Goal: Contribute content: Add original content to the website for others to see

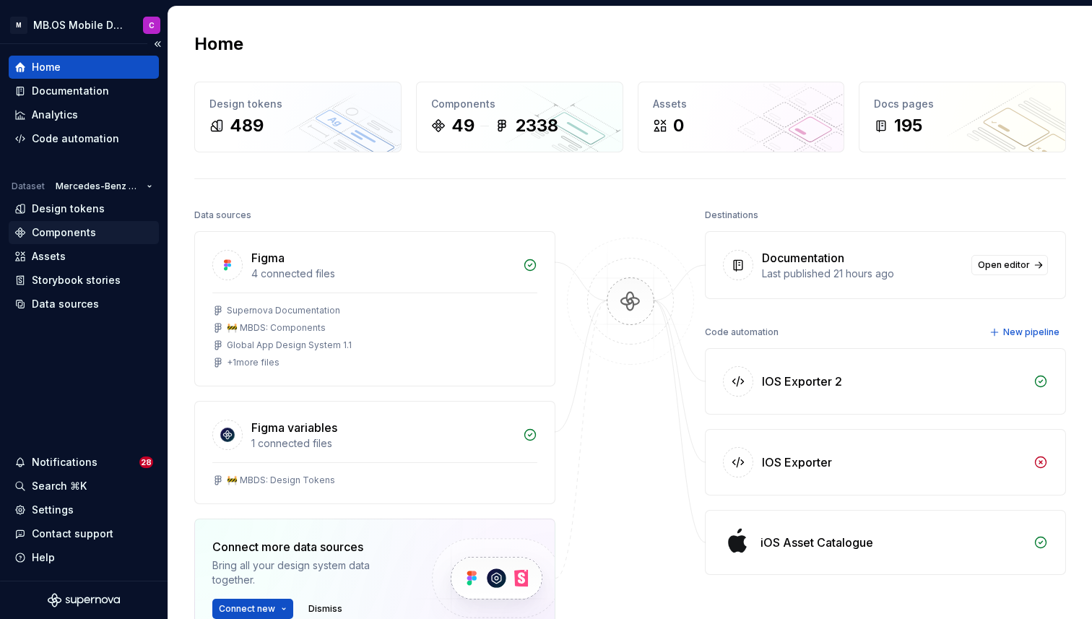
click at [65, 233] on div "Components" at bounding box center [64, 232] width 64 height 14
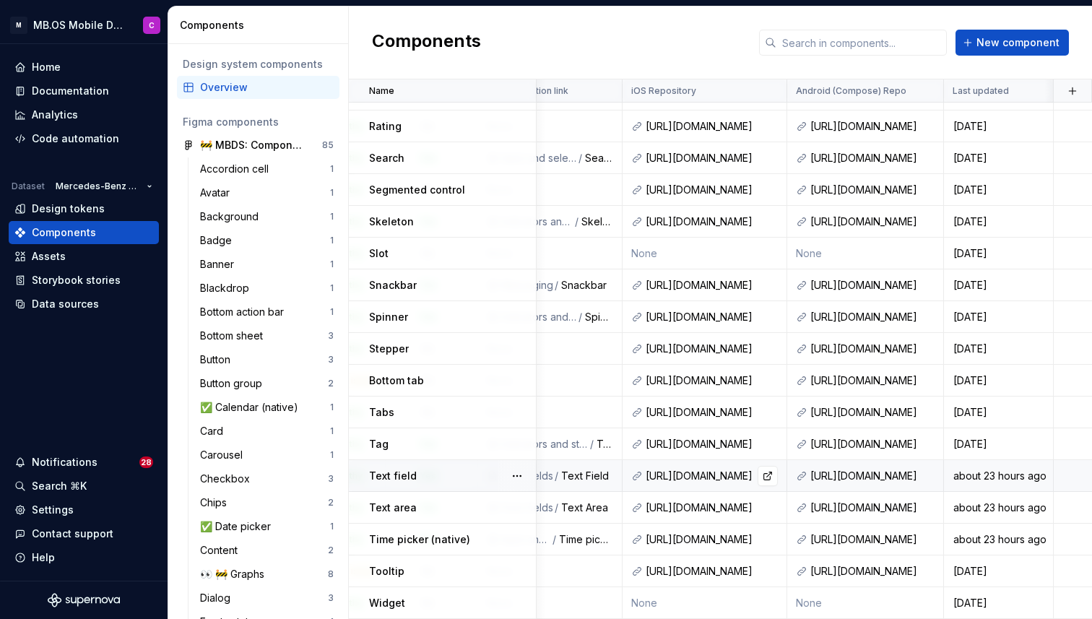
scroll to position [1041, 633]
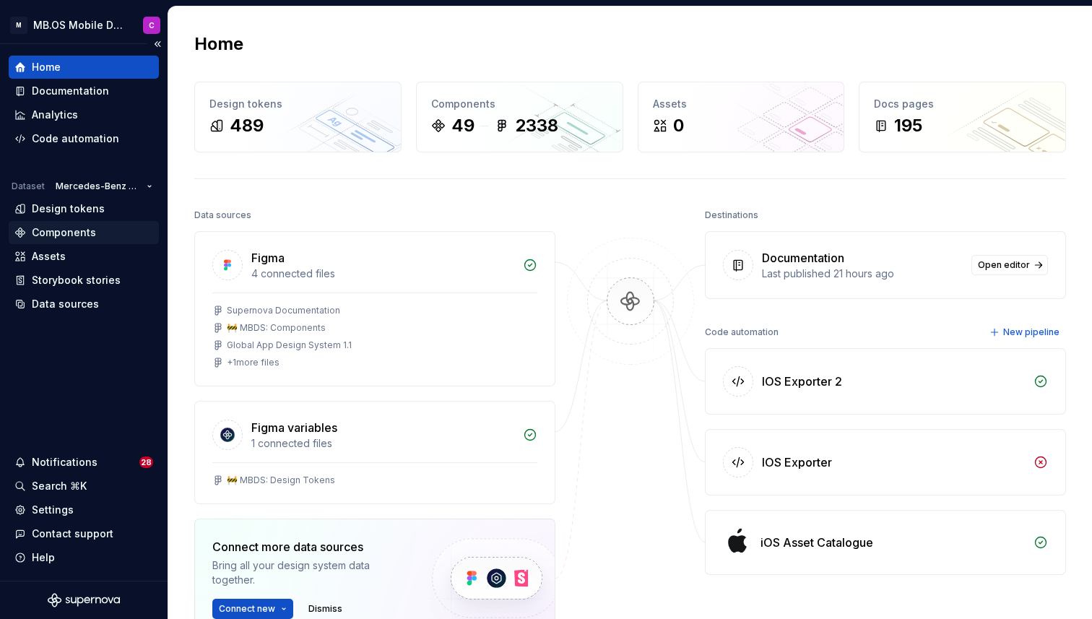
click at [52, 233] on div "Components" at bounding box center [64, 232] width 64 height 14
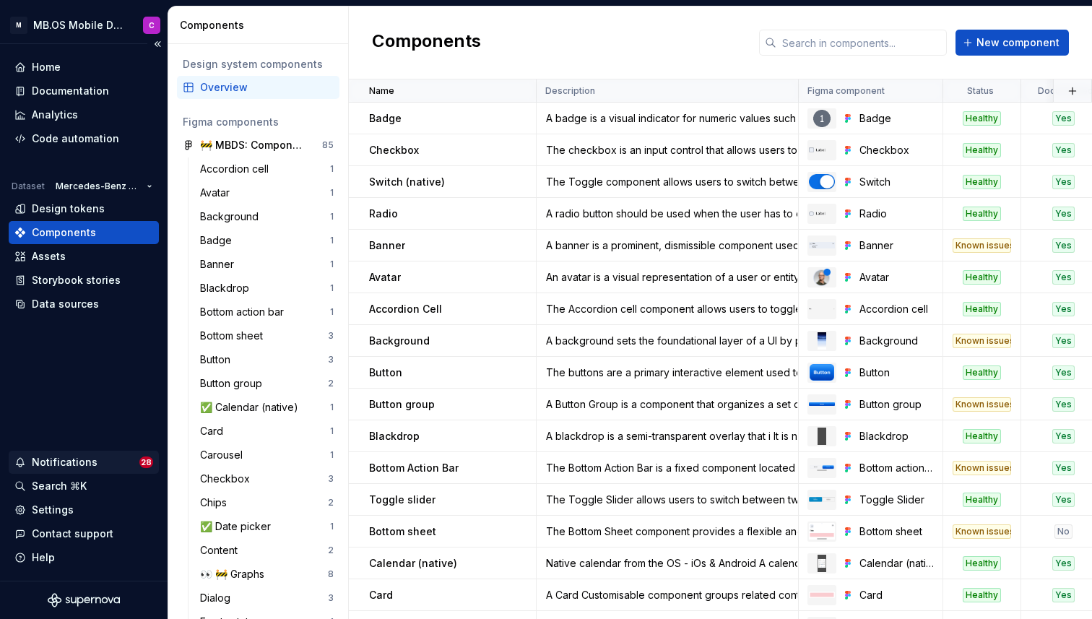
click at [79, 459] on div "Notifications" at bounding box center [65, 462] width 66 height 14
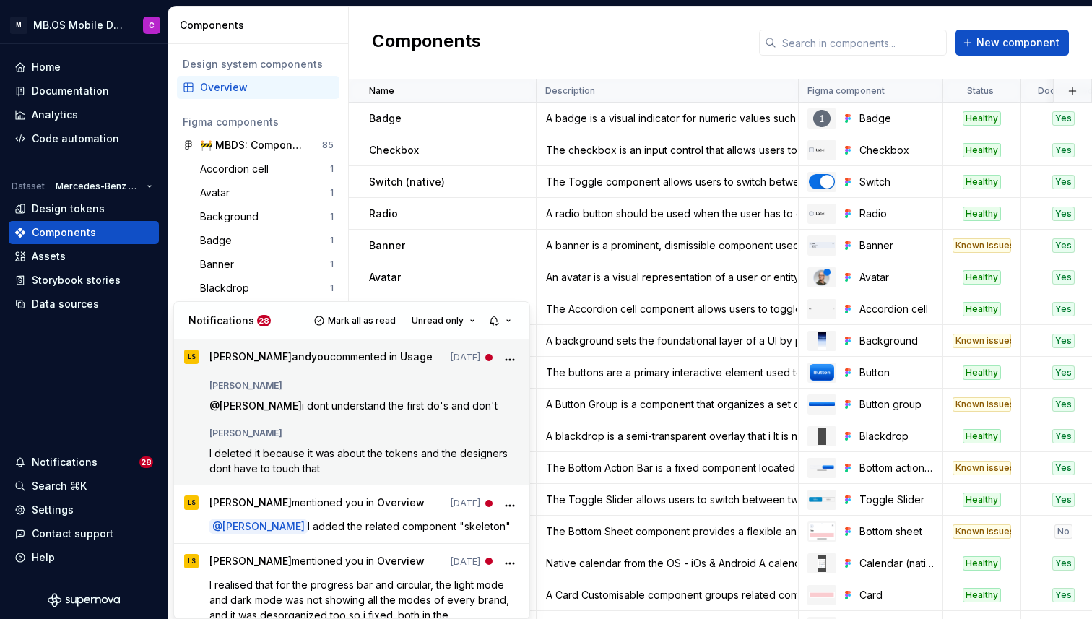
click at [293, 382] on div "[PERSON_NAME]" at bounding box center [364, 382] width 311 height 17
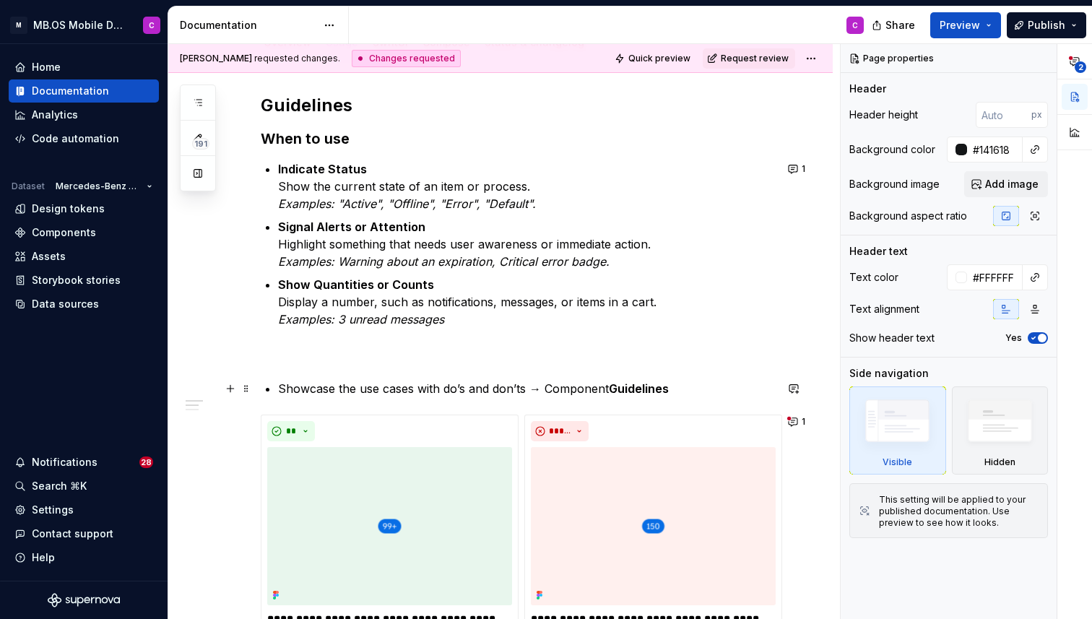
scroll to position [217, 0]
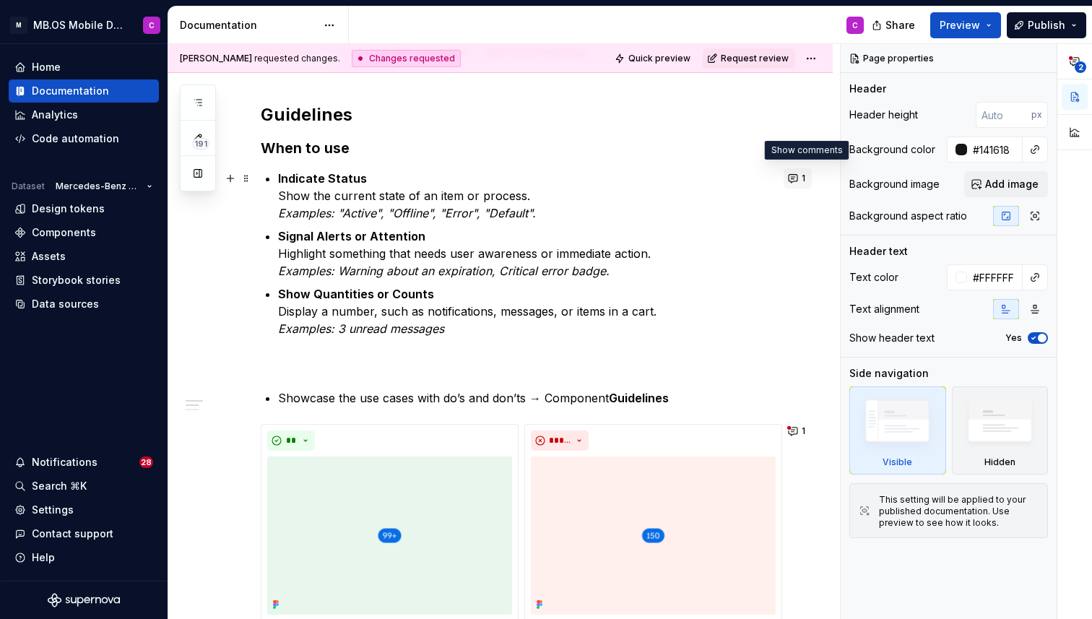
click at [800, 179] on button "1" at bounding box center [798, 178] width 28 height 20
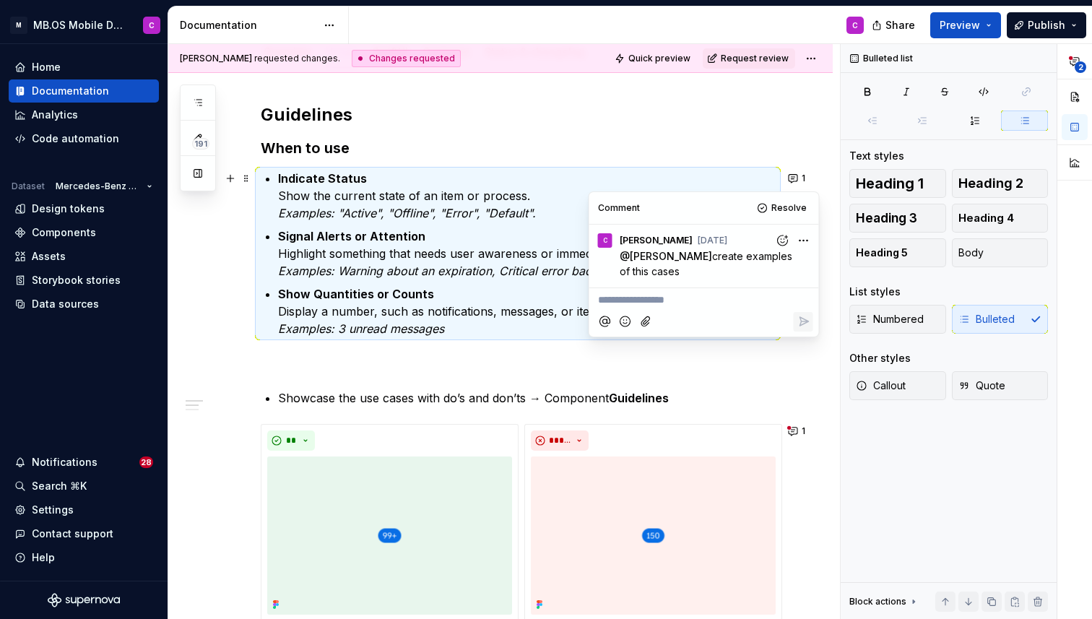
click at [709, 105] on h2 "Guidelines" at bounding box center [518, 114] width 514 height 23
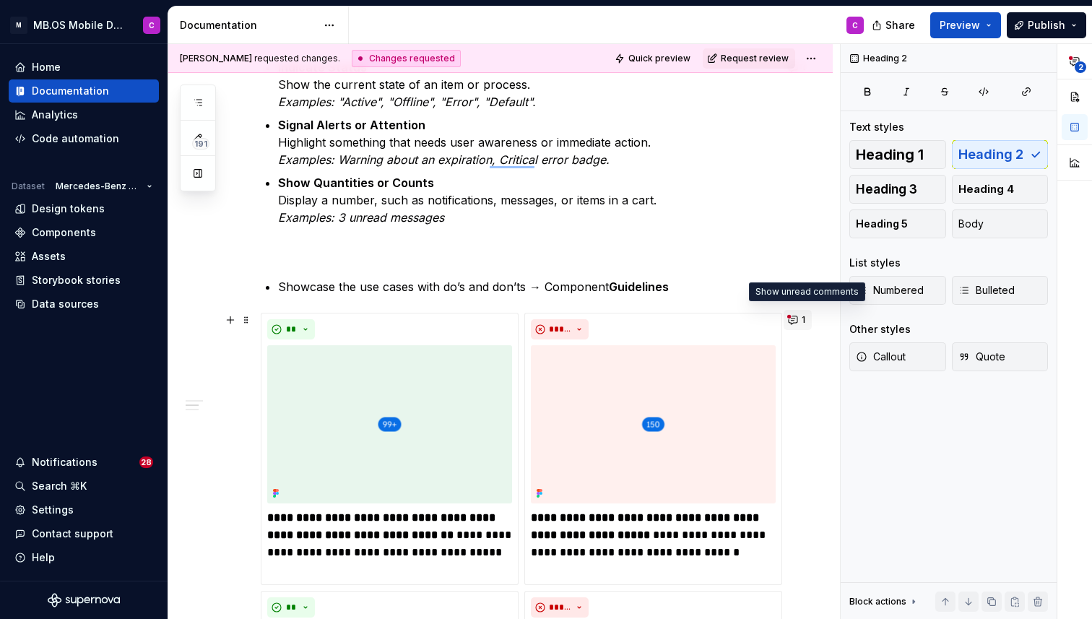
scroll to position [328, 0]
click at [800, 319] on button "1" at bounding box center [798, 320] width 28 height 20
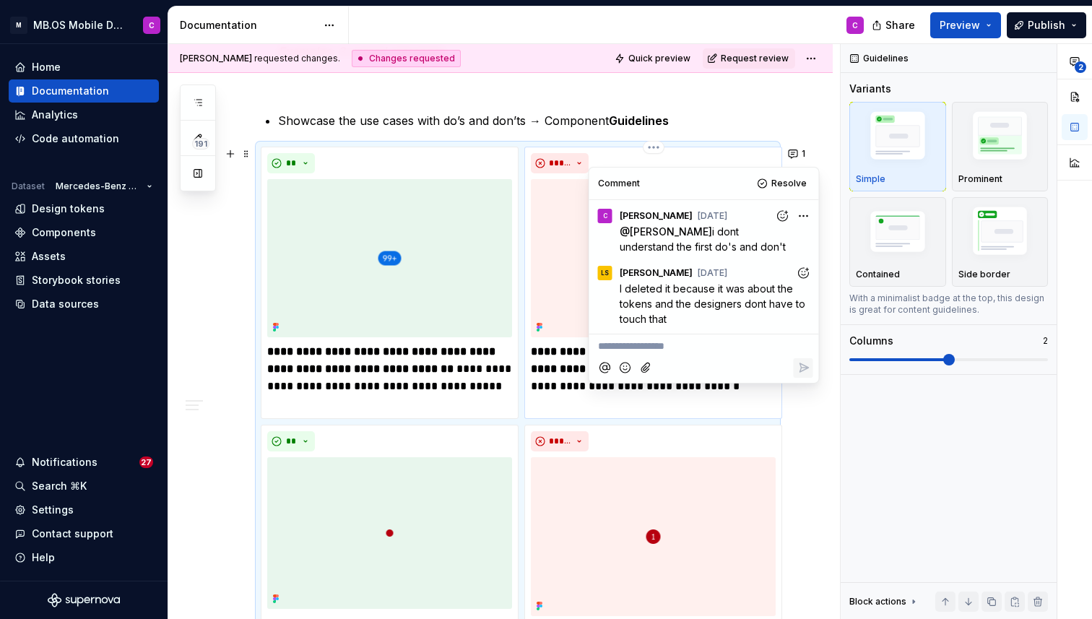
scroll to position [506, 0]
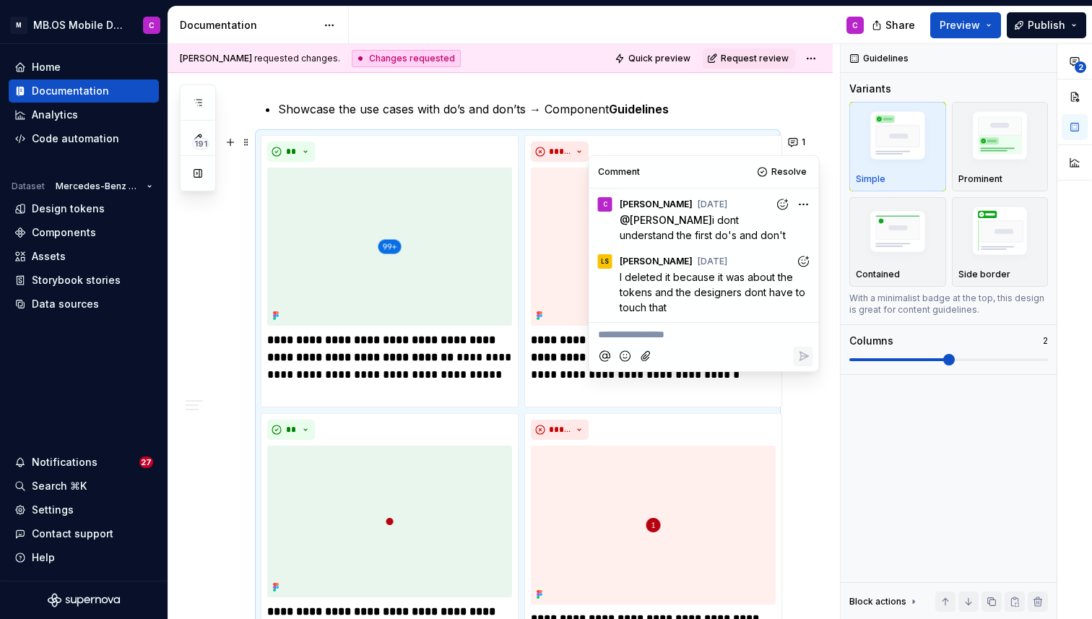
click at [806, 266] on icon "Add reaction" at bounding box center [803, 261] width 14 height 14
type textarea "*"
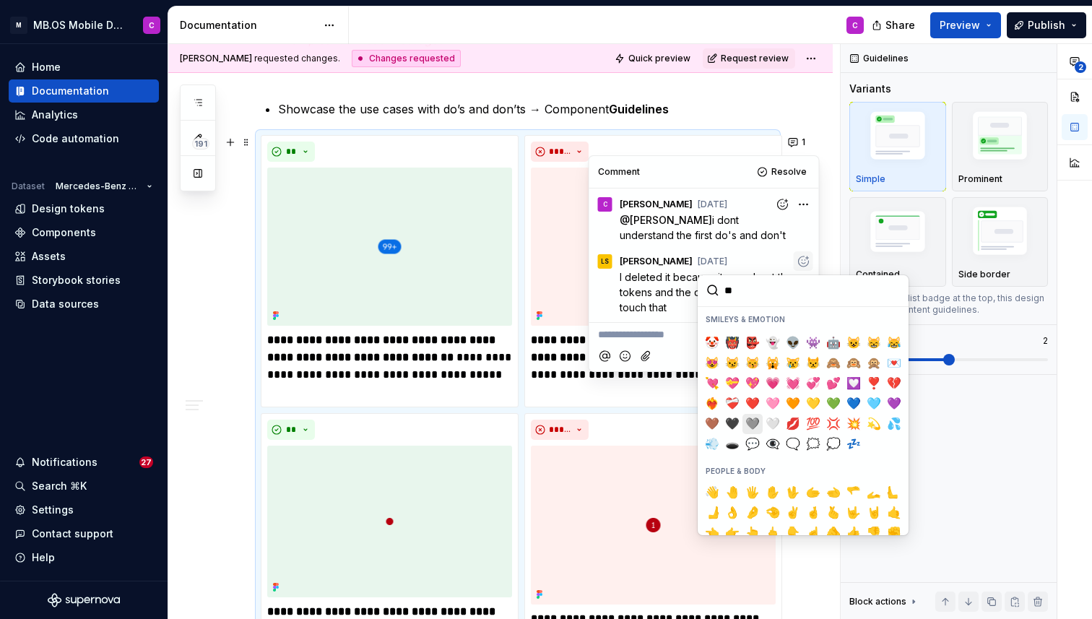
scroll to position [0, 0]
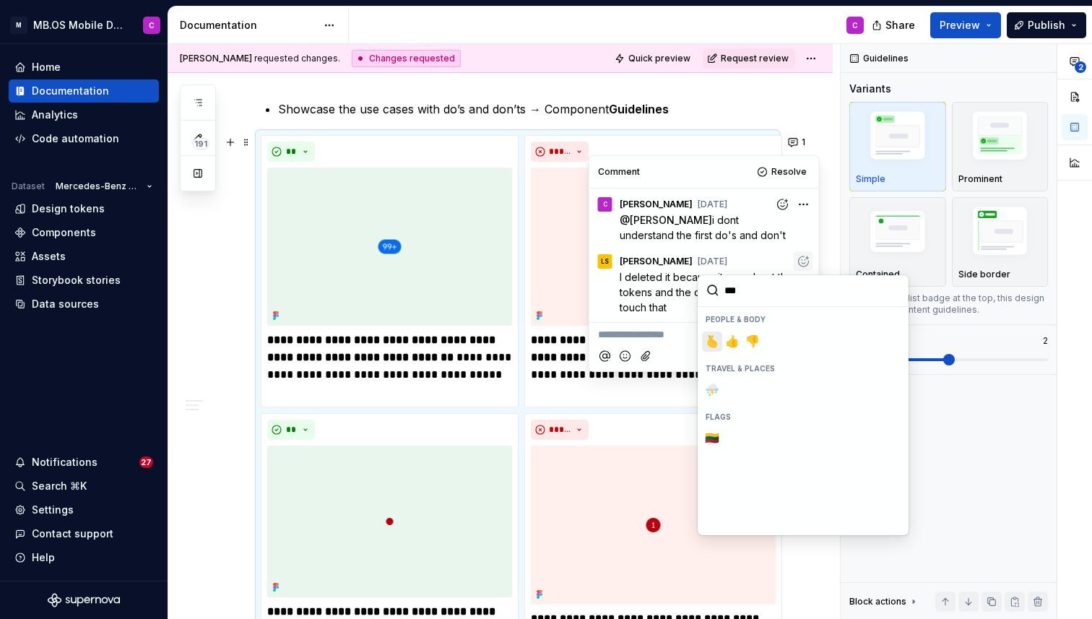
type input "****"
click at [731, 340] on span "👍️" at bounding box center [733, 341] width 12 height 14
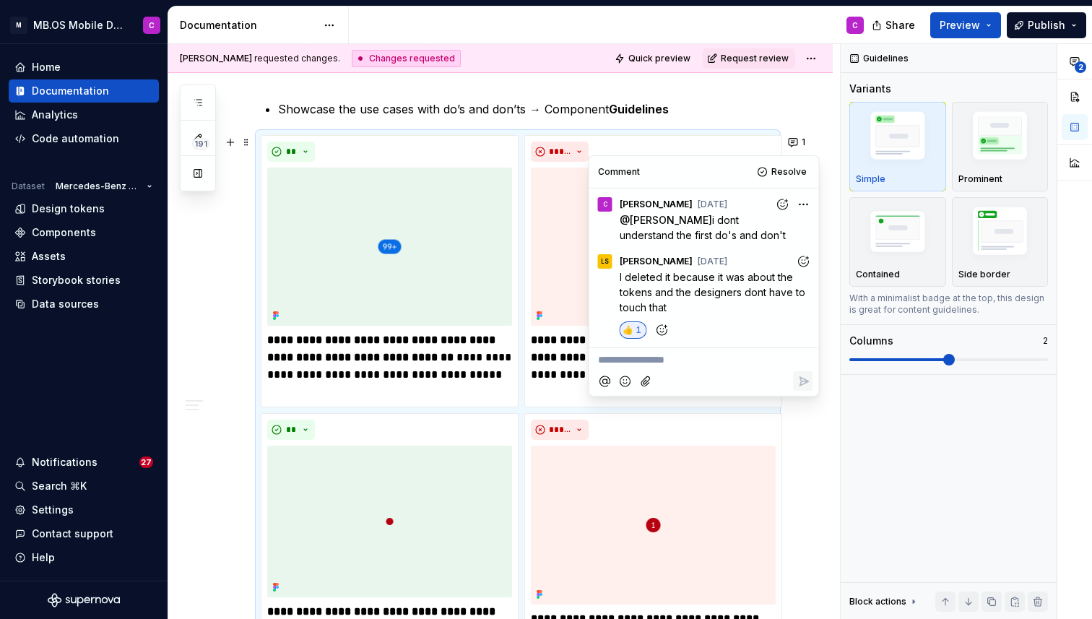
click at [683, 362] on p "**********" at bounding box center [704, 359] width 212 height 15
click at [804, 385] on icon "Reply" at bounding box center [803, 381] width 14 height 14
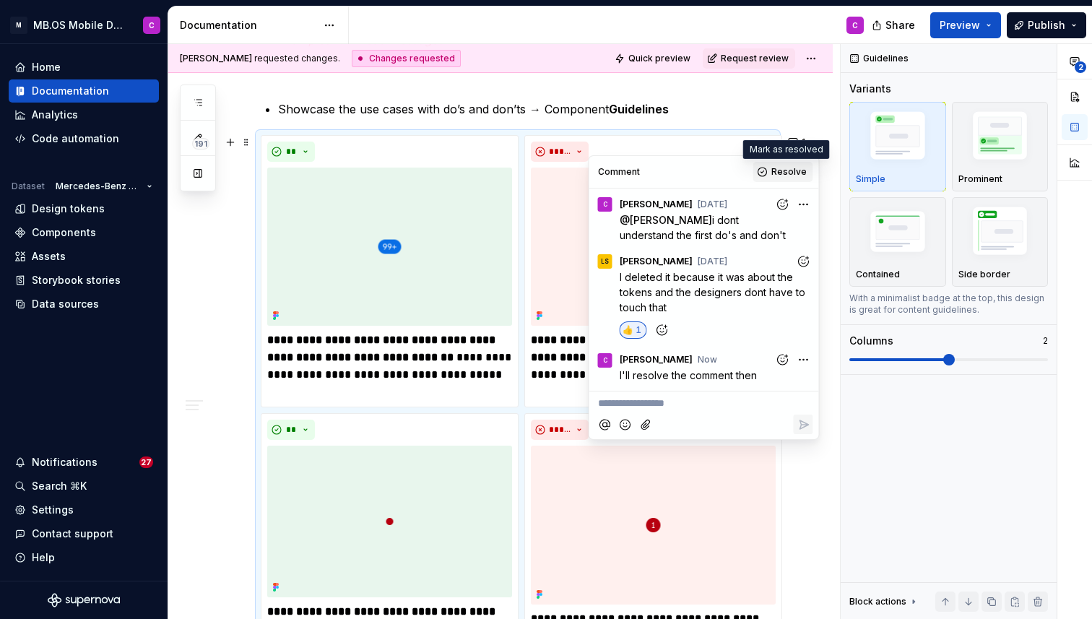
click at [784, 172] on span "Resolve" at bounding box center [788, 172] width 35 height 12
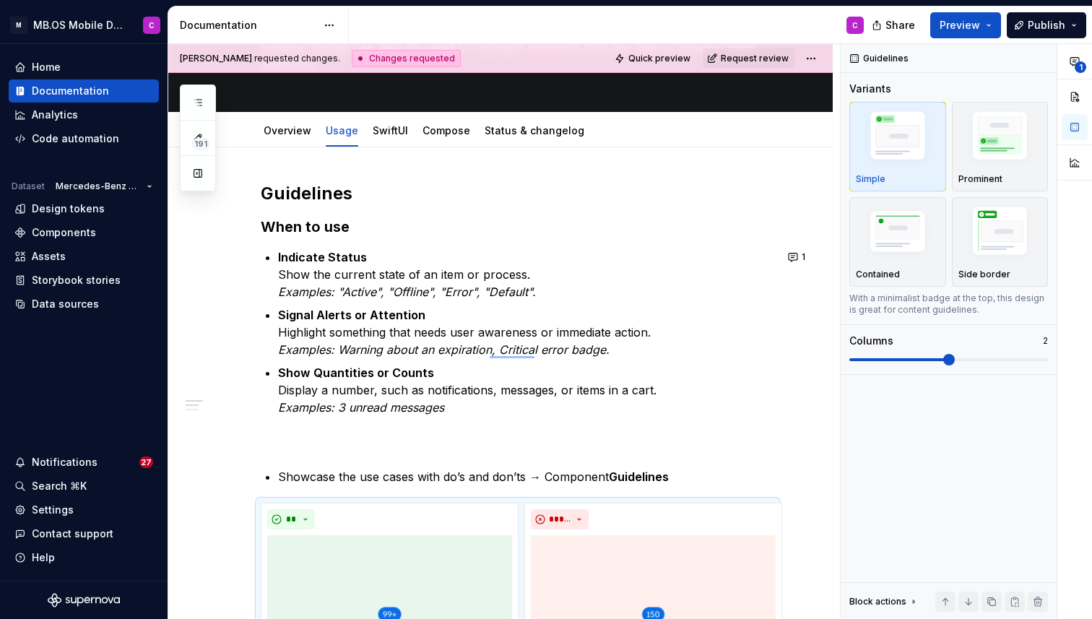
scroll to position [138, 0]
click at [308, 298] on em "Examples: "Active", "Offline", "Error", "Default"." at bounding box center [407, 292] width 258 height 14
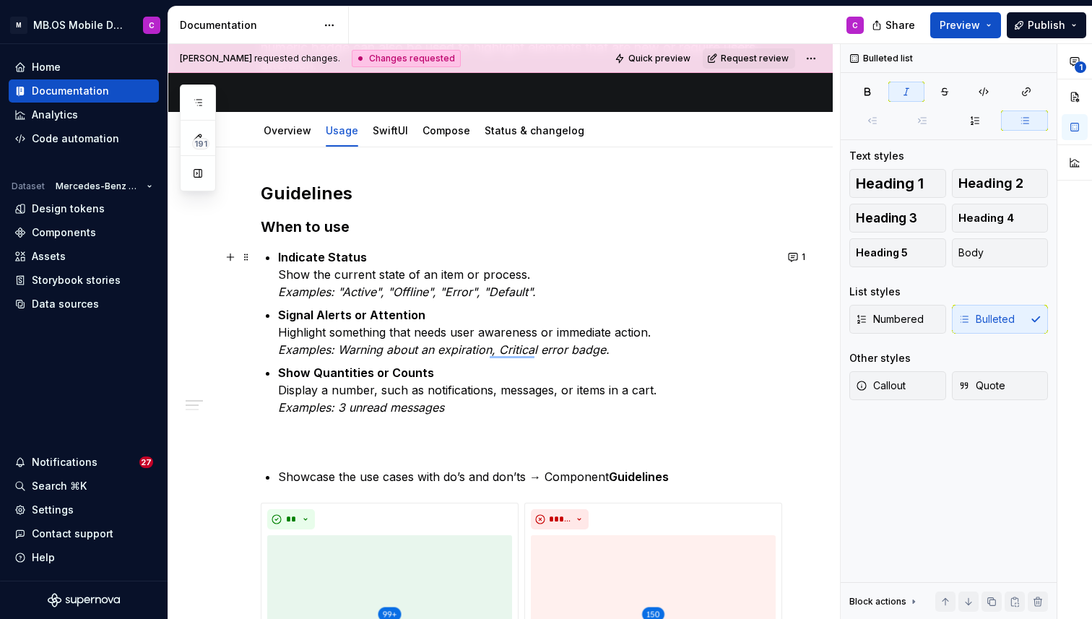
click at [394, 286] on em "Examples: "Active", "Offline", "Error", "Default"." at bounding box center [407, 292] width 258 height 14
click at [488, 292] on em "Examples: "Active", "Offline", "Error", "Default"." at bounding box center [407, 292] width 258 height 14
click at [521, 295] on em "Examples: "Active", "Offline", "Error", "Default"." at bounding box center [407, 292] width 258 height 14
click at [534, 288] on p "Indicate Status Show the current state of an item or process. Examples: "Active…" at bounding box center [526, 274] width 497 height 52
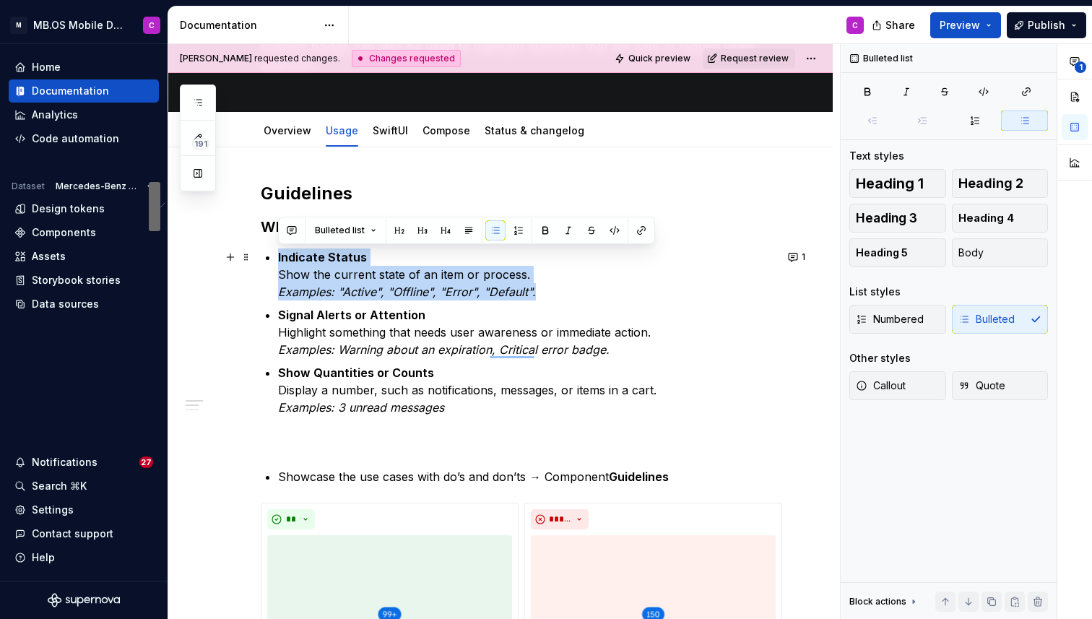
drag, startPoint x: 544, startPoint y: 290, endPoint x: 278, endPoint y: 254, distance: 268.1
click at [278, 254] on p "Indicate Status Show the current state of an item or process. Examples: "Active…" at bounding box center [526, 274] width 497 height 52
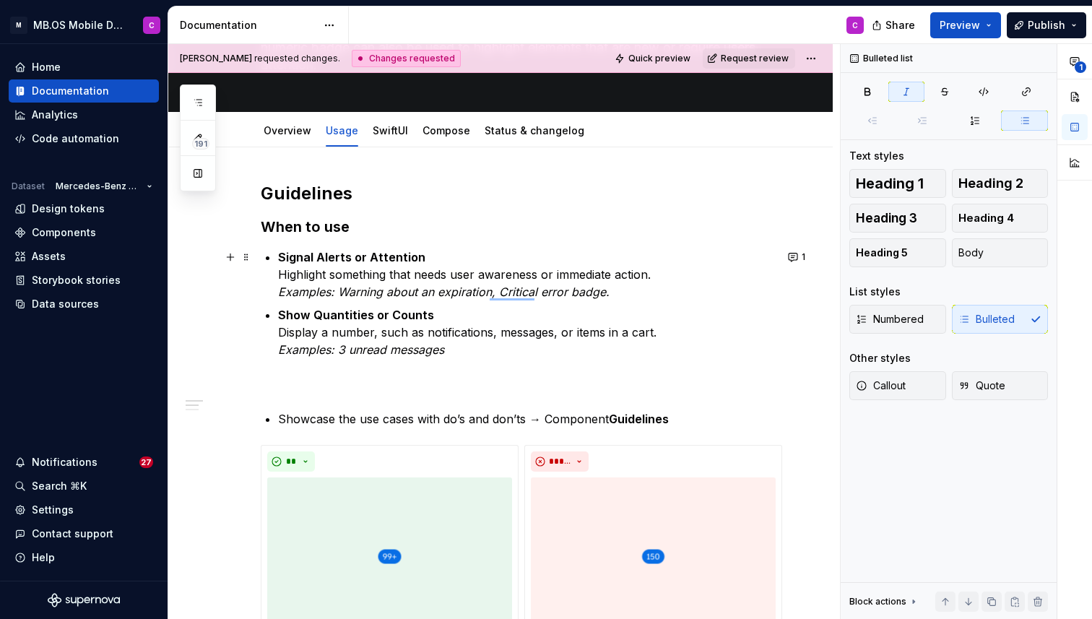
click at [380, 300] on p "Signal Alerts or Attention Highlight something that needs user awareness or imm…" at bounding box center [526, 274] width 497 height 52
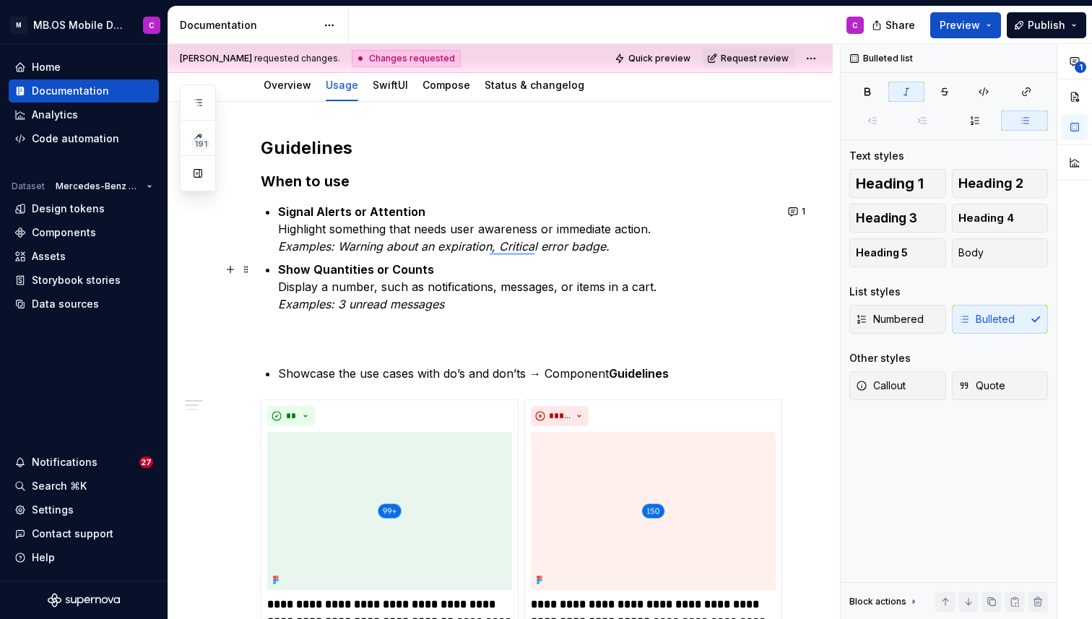
scroll to position [165, 0]
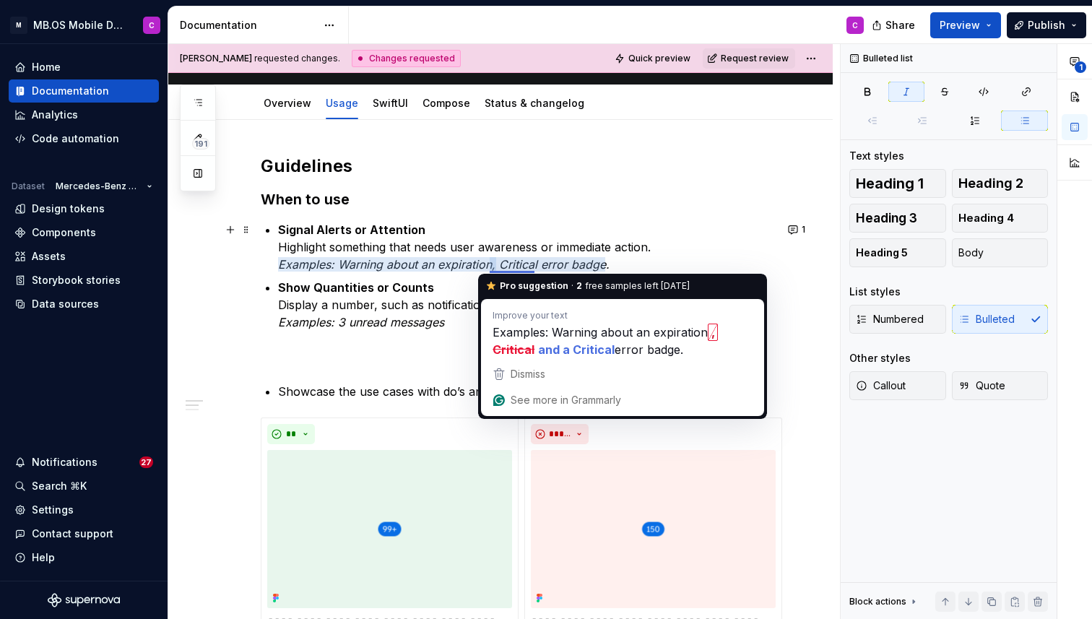
click at [510, 269] on em "Examples: Warning about an expiration, Critical error badge." at bounding box center [444, 264] width 332 height 14
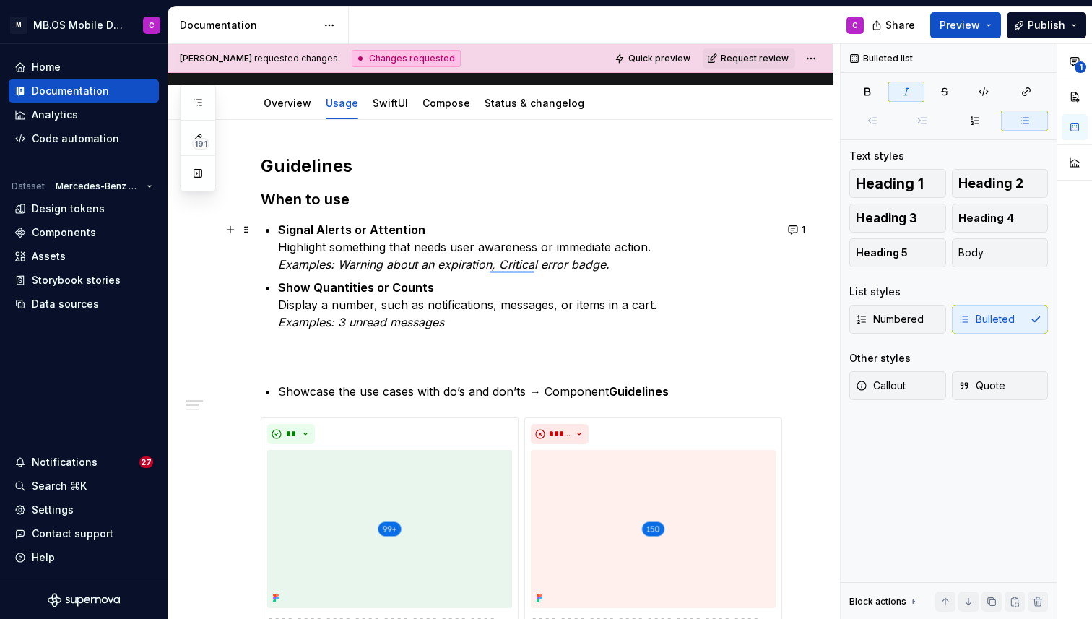
click at [555, 264] on em "Examples: Warning about an expiration, Critical error badge." at bounding box center [444, 264] width 332 height 14
click at [625, 256] on p "Signal Alerts or Attention Highlight something that needs user awareness or imm…" at bounding box center [526, 247] width 497 height 52
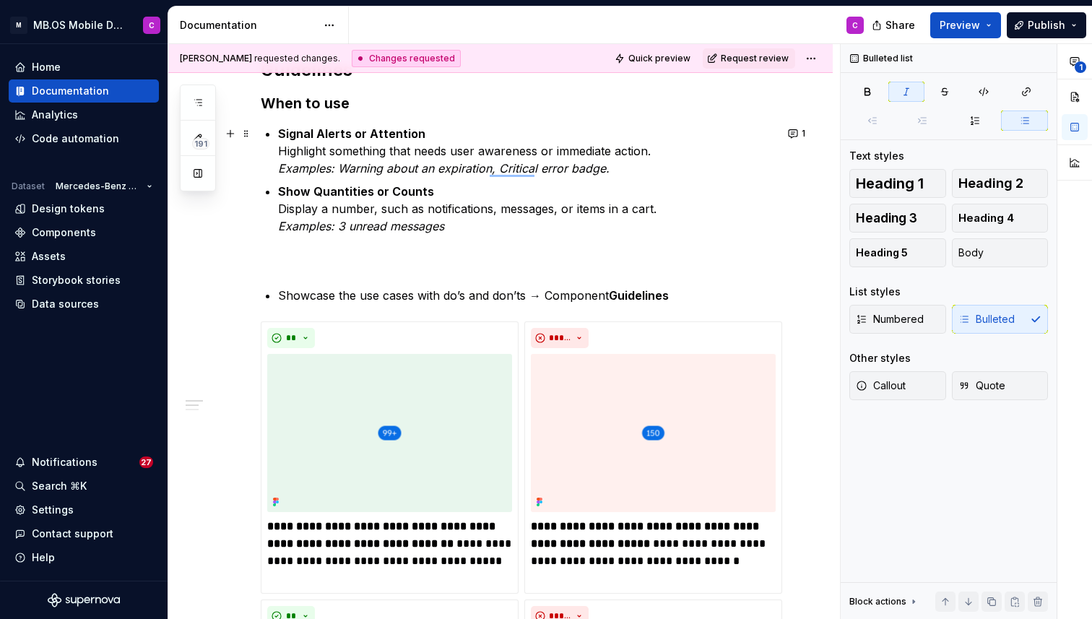
scroll to position [166, 0]
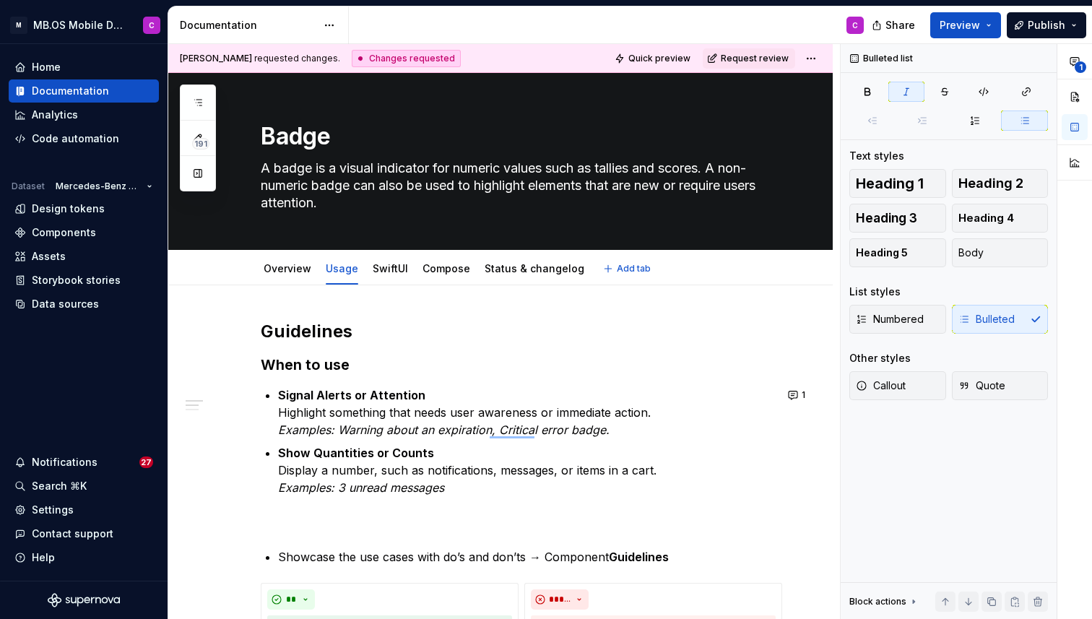
type textarea "*"
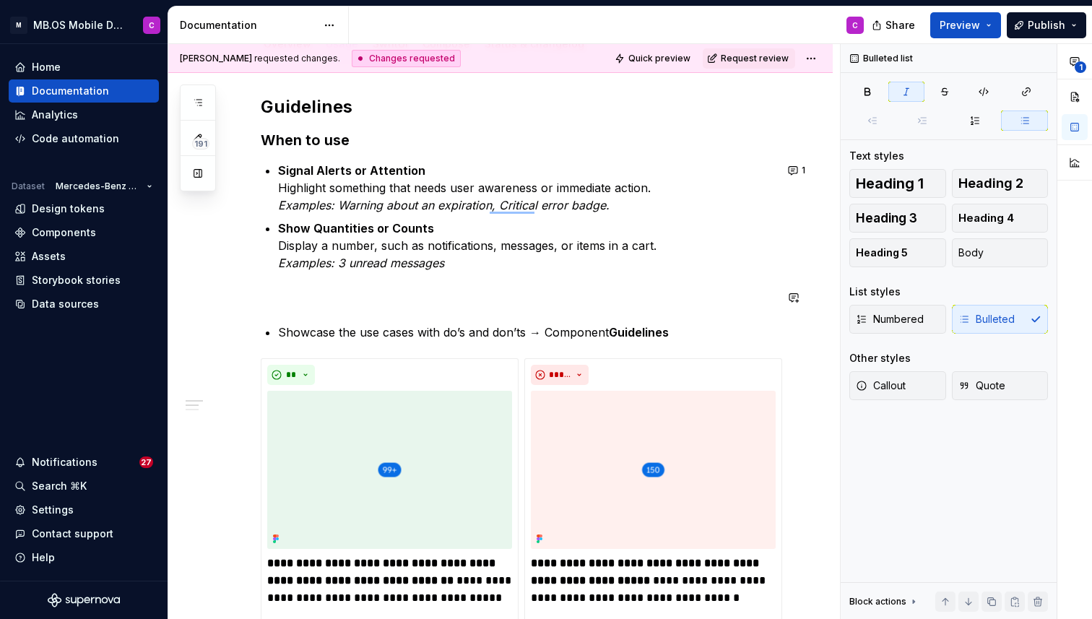
scroll to position [225, 0]
click at [494, 245] on p "Show Quantities or Counts Display a number, such as notifications, messages, or…" at bounding box center [526, 245] width 497 height 52
click at [546, 245] on p "Show Quantities or Counts Display a number, such as notifications, messages, or…" at bounding box center [526, 245] width 497 height 52
click at [618, 245] on p "Show Quantities or Counts Display a number, such as notifications, messages, or…" at bounding box center [526, 245] width 497 height 52
click at [555, 261] on p "Show Quantities or Counts Display a number, such as notifications, messages, or…" at bounding box center [526, 245] width 497 height 52
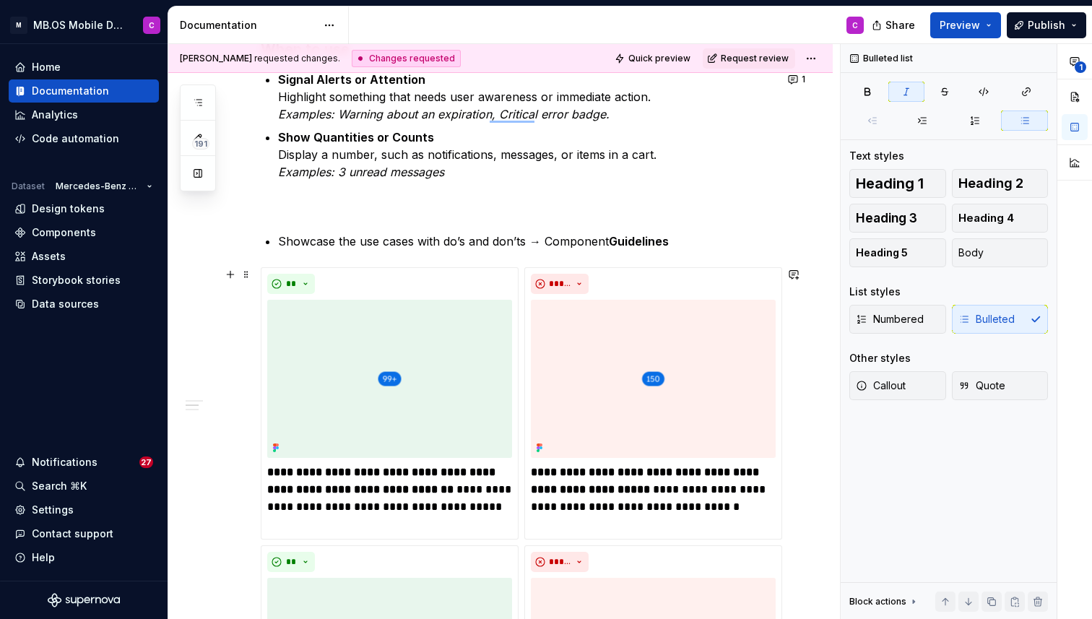
scroll to position [266, 0]
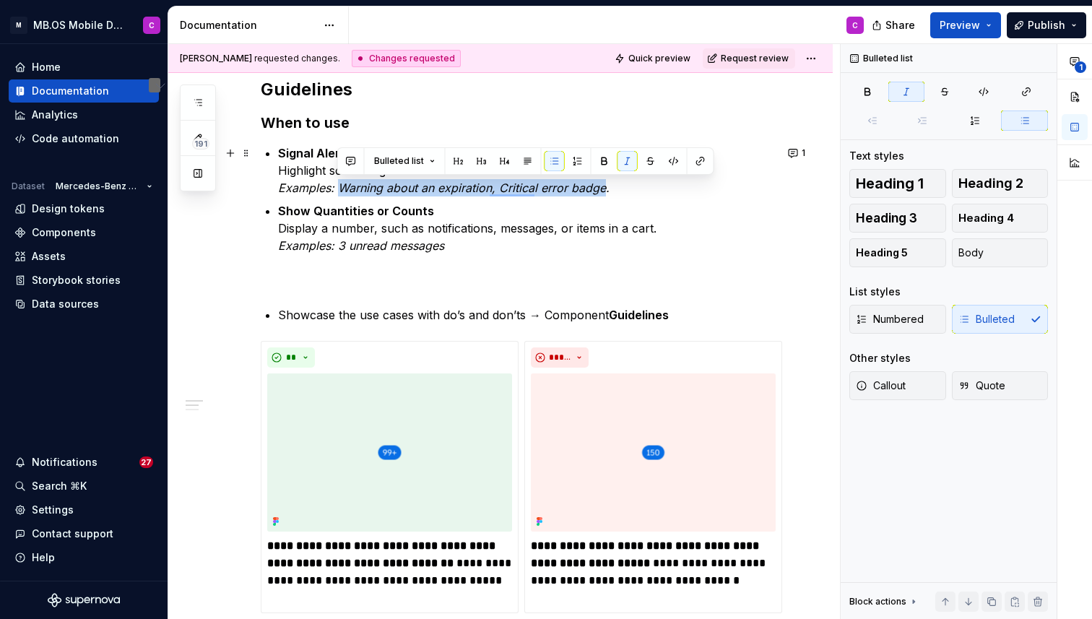
drag, startPoint x: 337, startPoint y: 193, endPoint x: 601, endPoint y: 189, distance: 264.4
click at [601, 189] on em "Examples: Warning about an expiration, Critical error badge." at bounding box center [444, 188] width 332 height 14
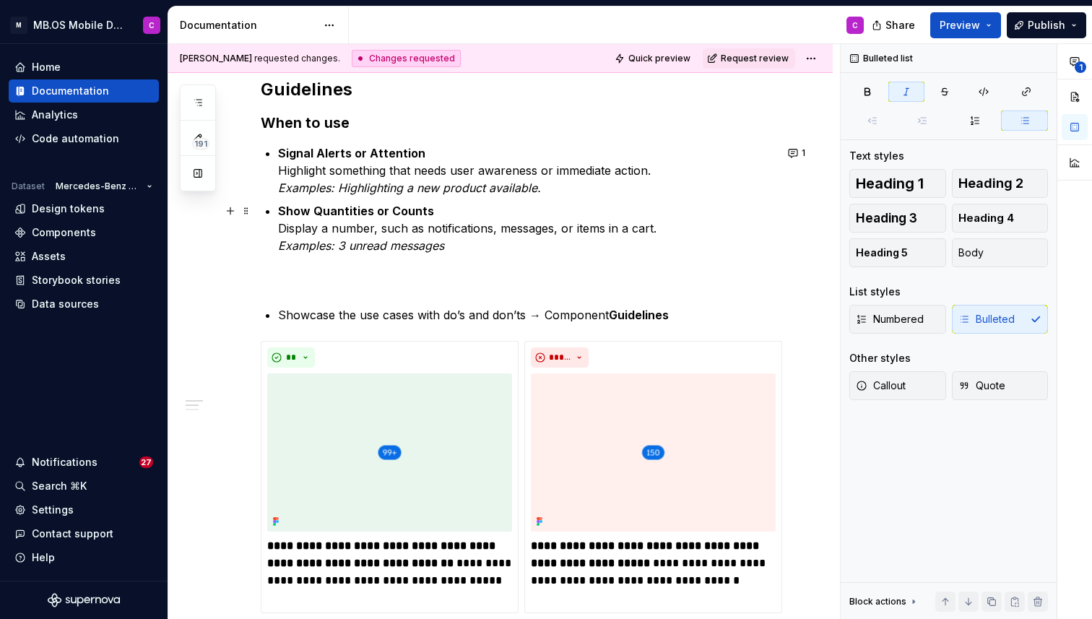
click at [737, 212] on p "Show Quantities or Counts Display a number, such as notifications, messages, or…" at bounding box center [526, 228] width 497 height 52
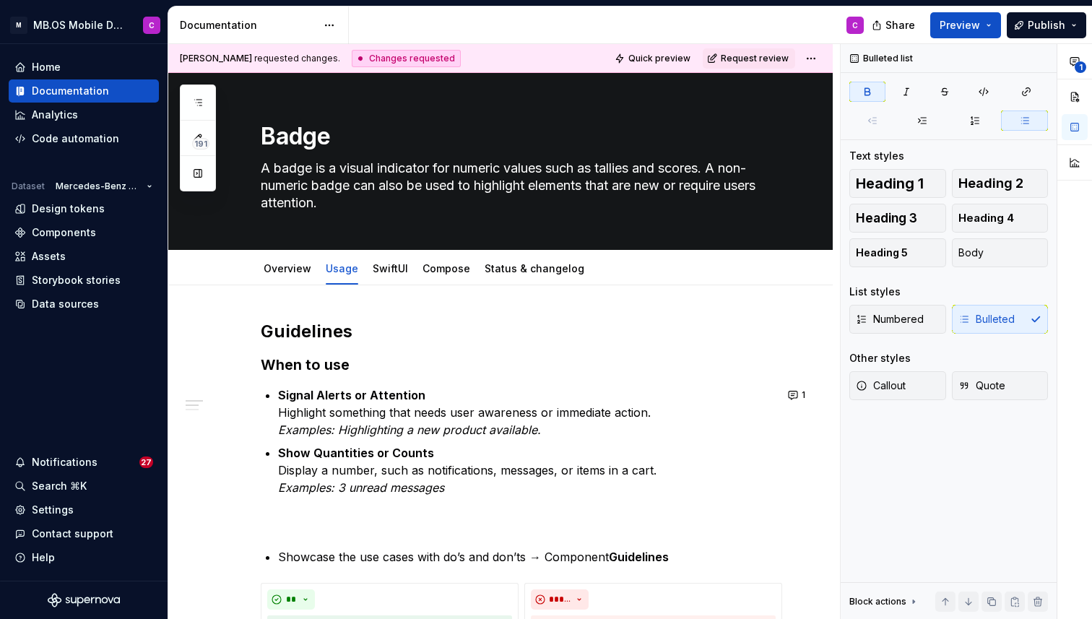
click at [352, 57] on div "Changes requested" at bounding box center [406, 58] width 109 height 17
click at [750, 54] on span "Request review" at bounding box center [755, 59] width 68 height 12
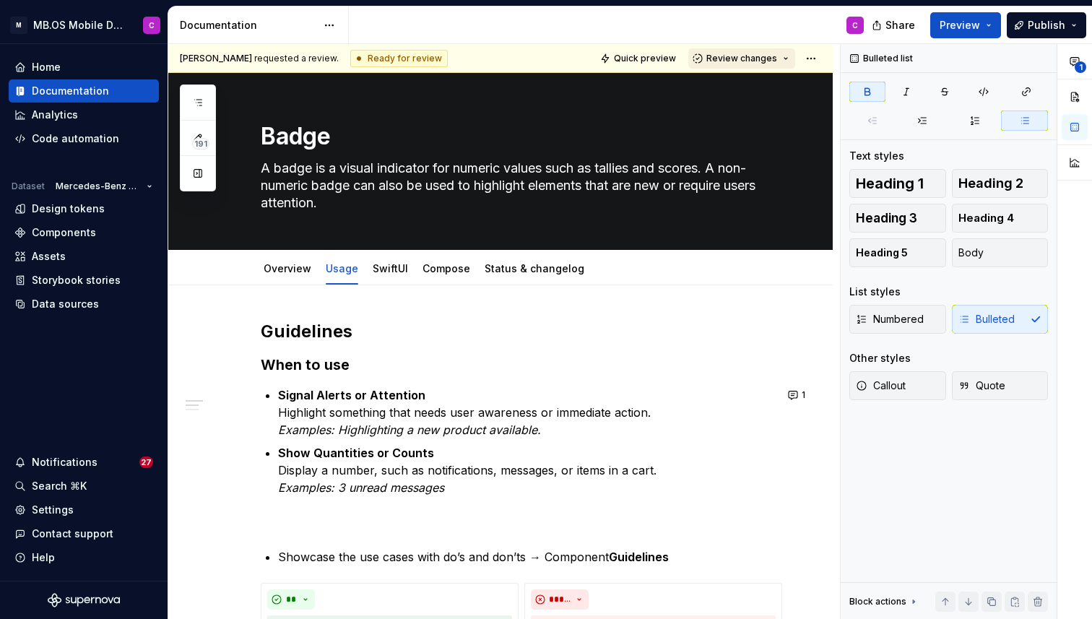
click at [769, 53] on span "Review changes" at bounding box center [741, 59] width 71 height 12
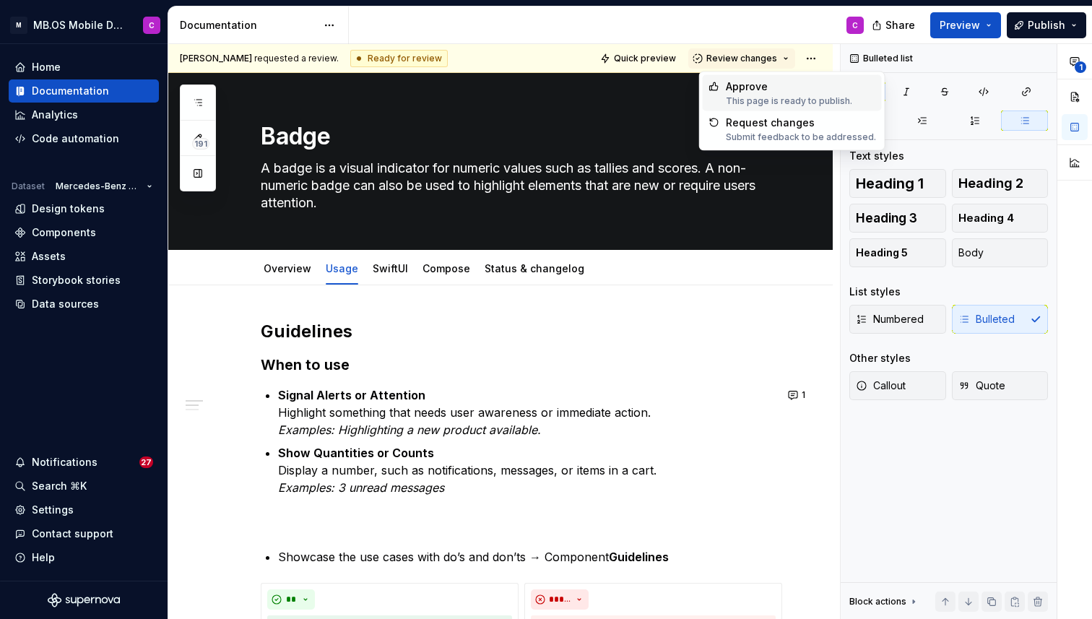
click at [771, 91] on div "Approve" at bounding box center [789, 86] width 126 height 14
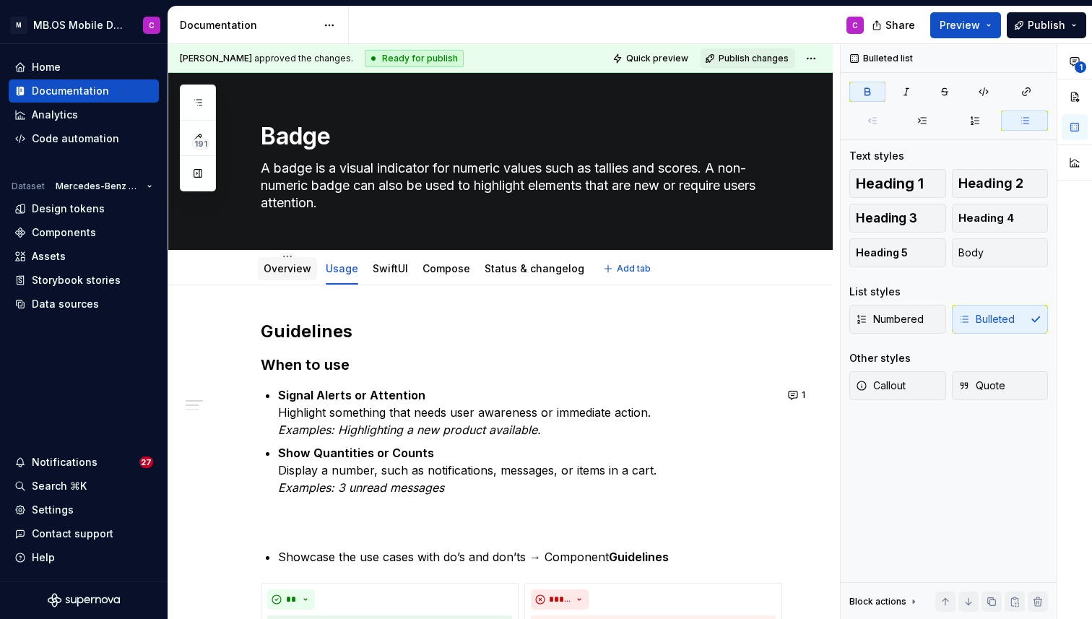
click at [277, 269] on link "Overview" at bounding box center [288, 268] width 48 height 12
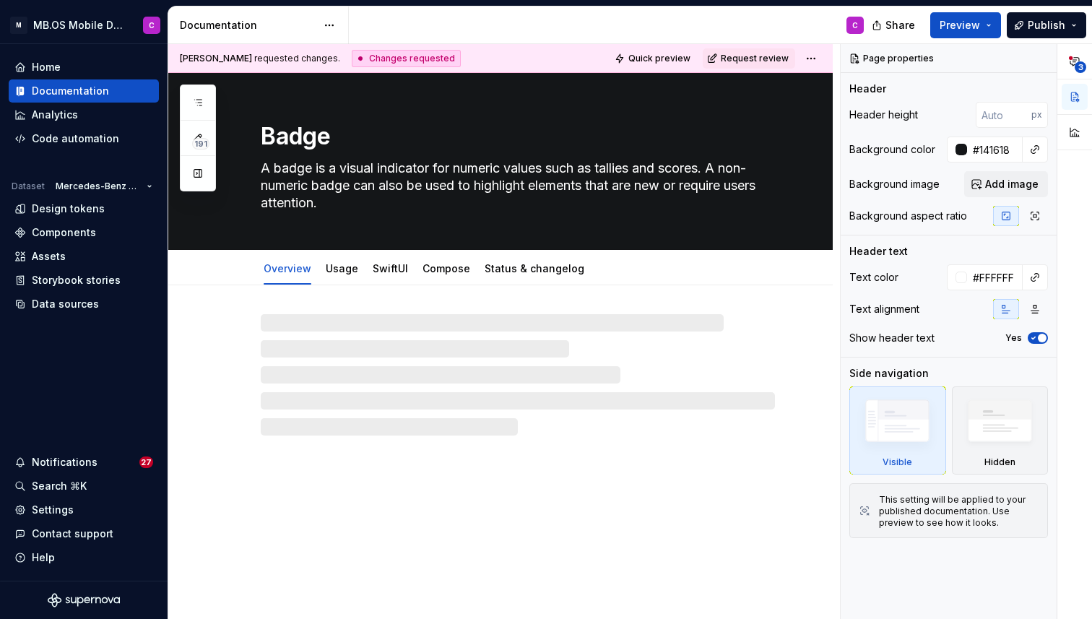
type textarea "*"
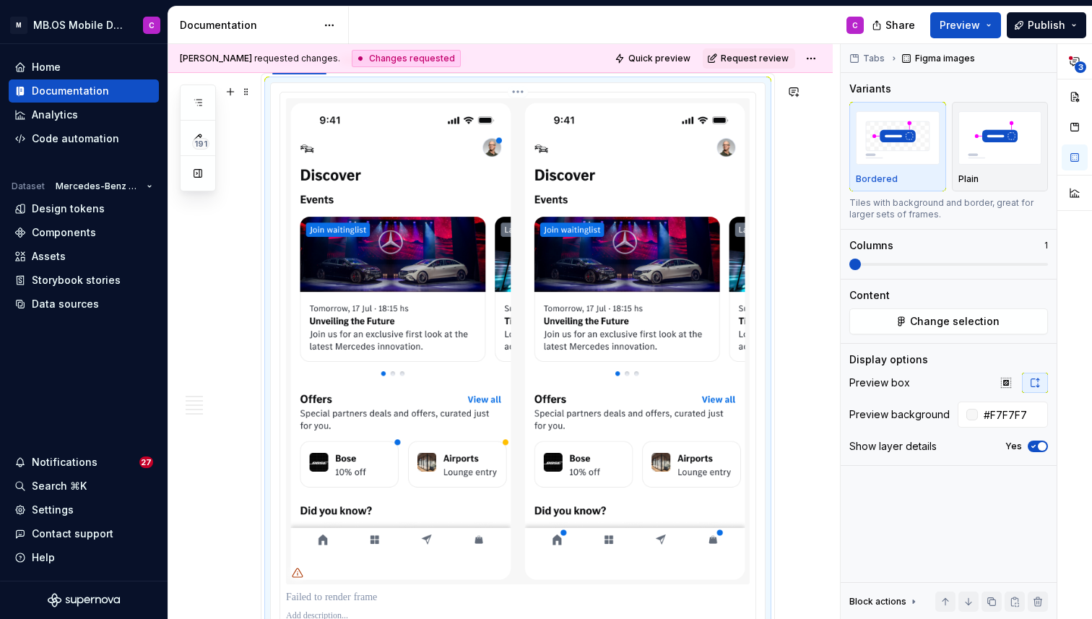
click at [386, 325] on img "To enrich screen reader interactions, please activate Accessibility in Grammarl…" at bounding box center [518, 341] width 464 height 486
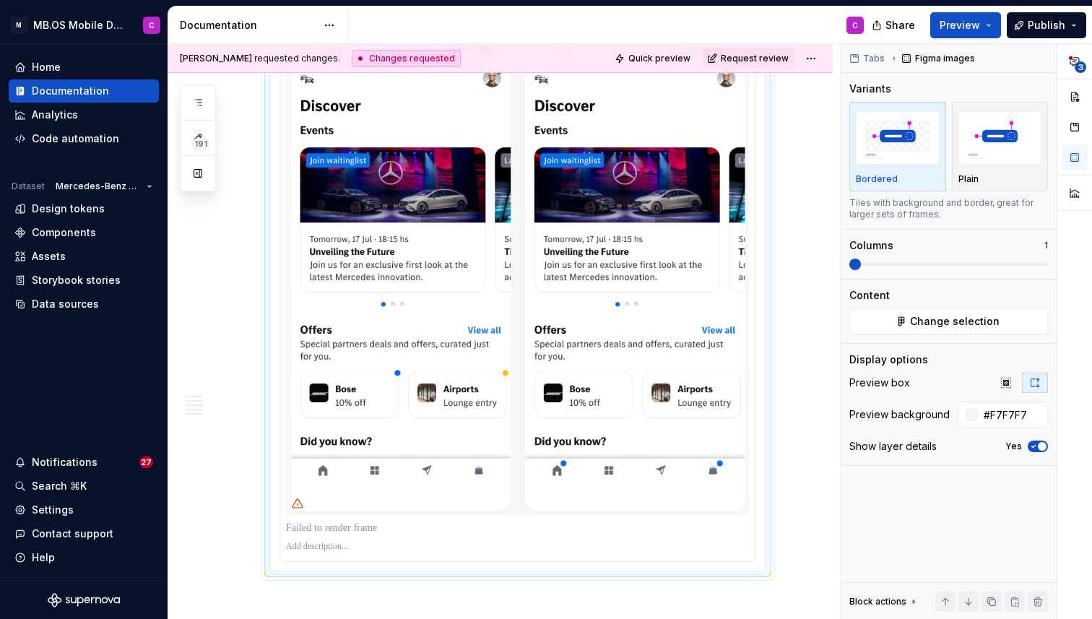
click at [299, 509] on icon "To enrich screen reader interactions, please activate Accessibility in Grammarl…" at bounding box center [298, 504] width 12 height 12
click at [400, 313] on img "To enrich screen reader interactions, please activate Accessibility in Grammarl…" at bounding box center [518, 272] width 464 height 486
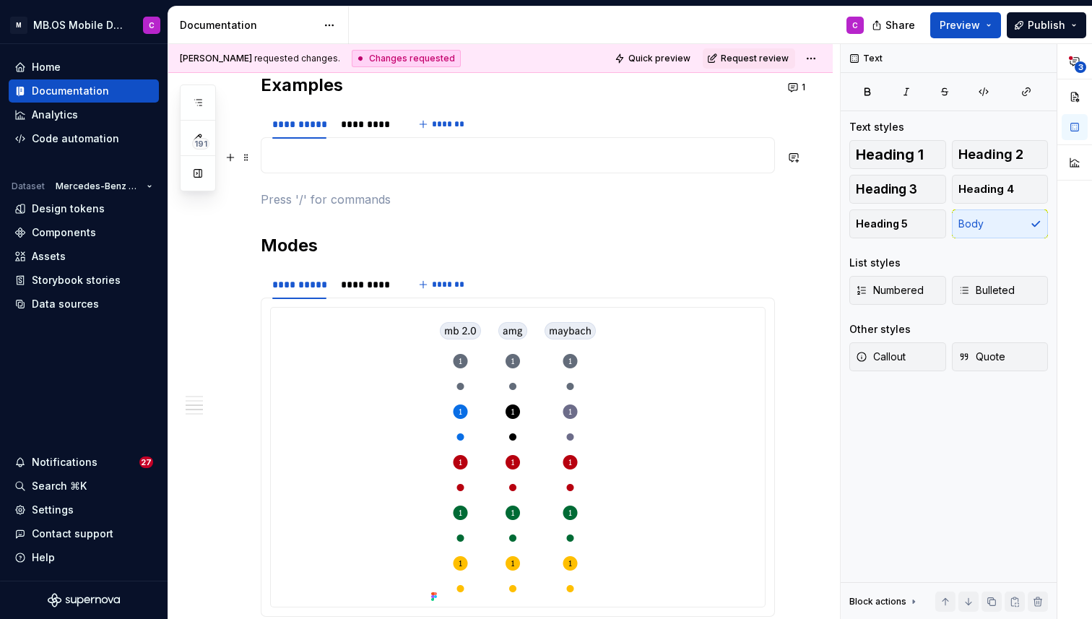
click at [325, 155] on p "To enrich screen reader interactions, please activate Accessibility in Grammarl…" at bounding box center [517, 155] width 495 height 17
click at [367, 126] on div "*********" at bounding box center [367, 124] width 53 height 14
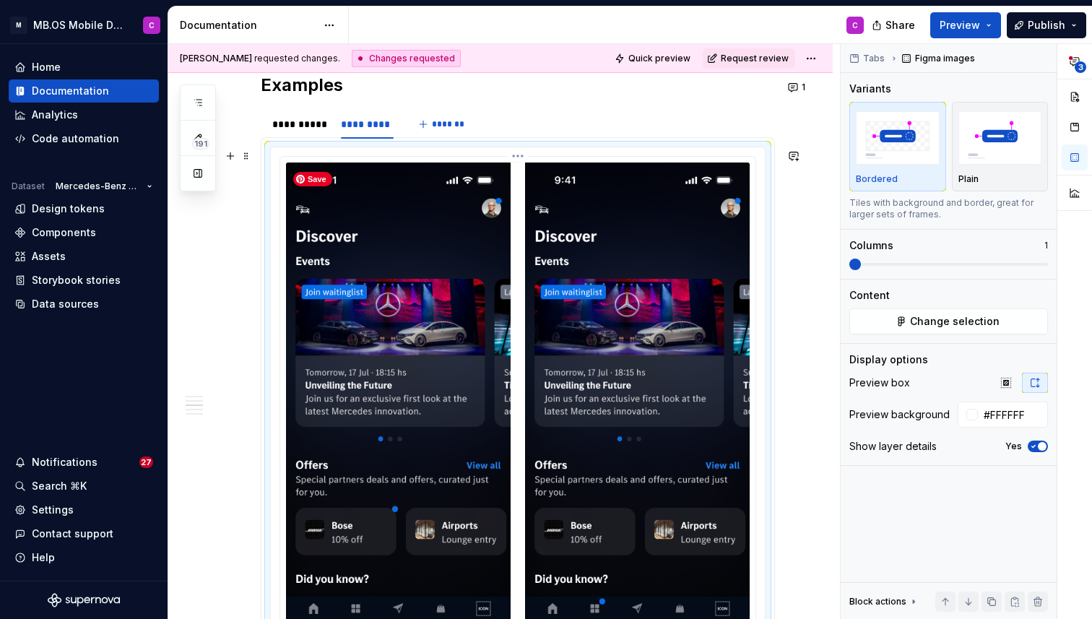
click at [354, 237] on img "To enrich screen reader interactions, please activate Accessibility in Grammarl…" at bounding box center [518, 406] width 464 height 487
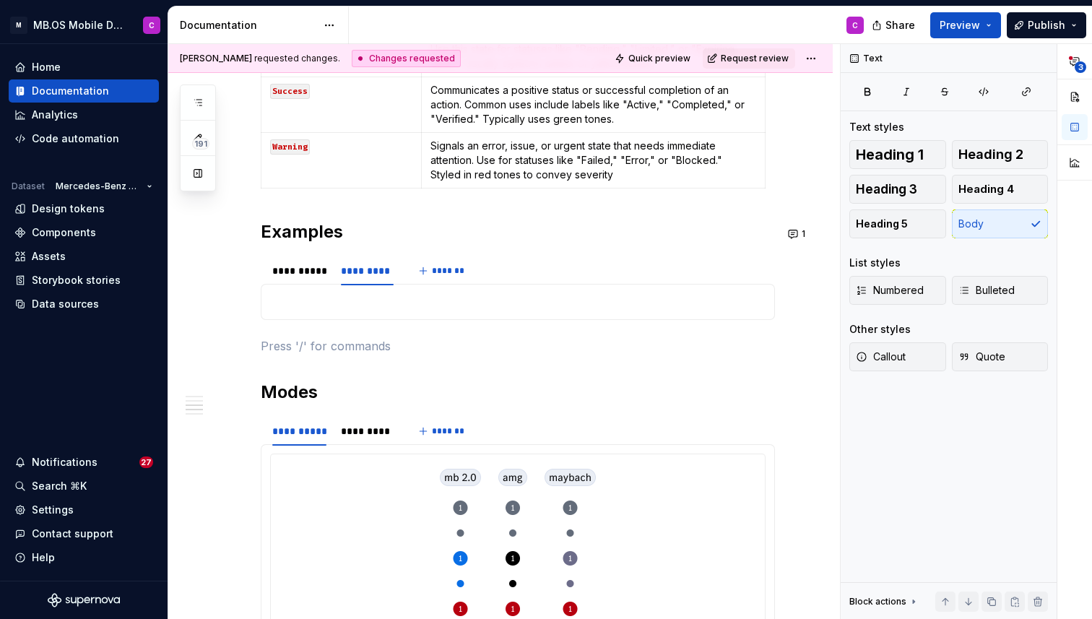
scroll to position [2060, 0]
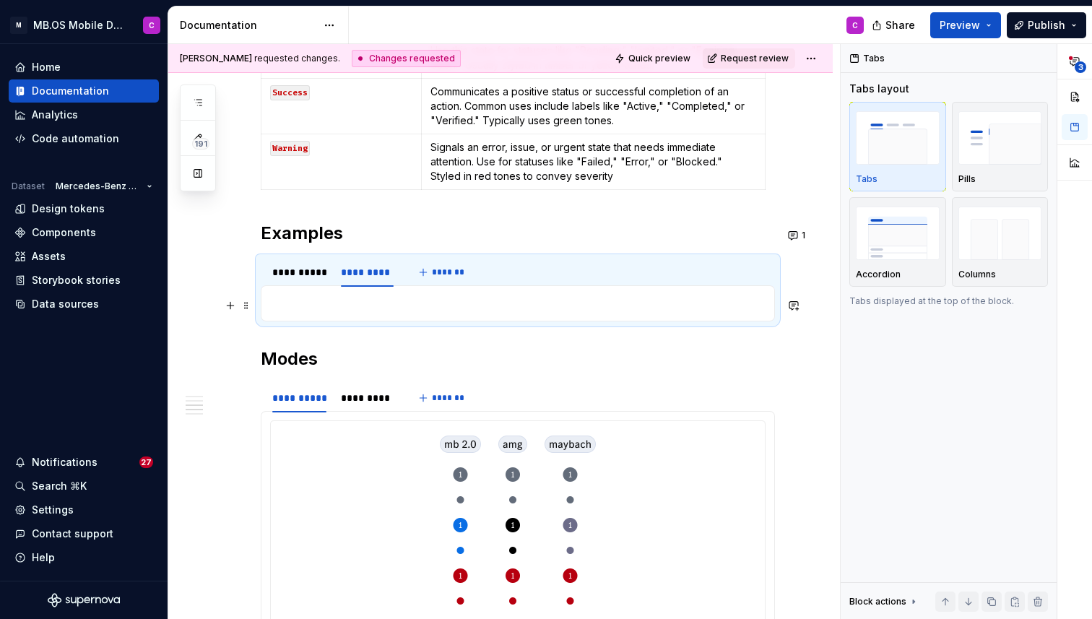
click at [360, 314] on div "To enrich screen reader interactions, please activate Accessibility in Grammarl…" at bounding box center [518, 303] width 514 height 36
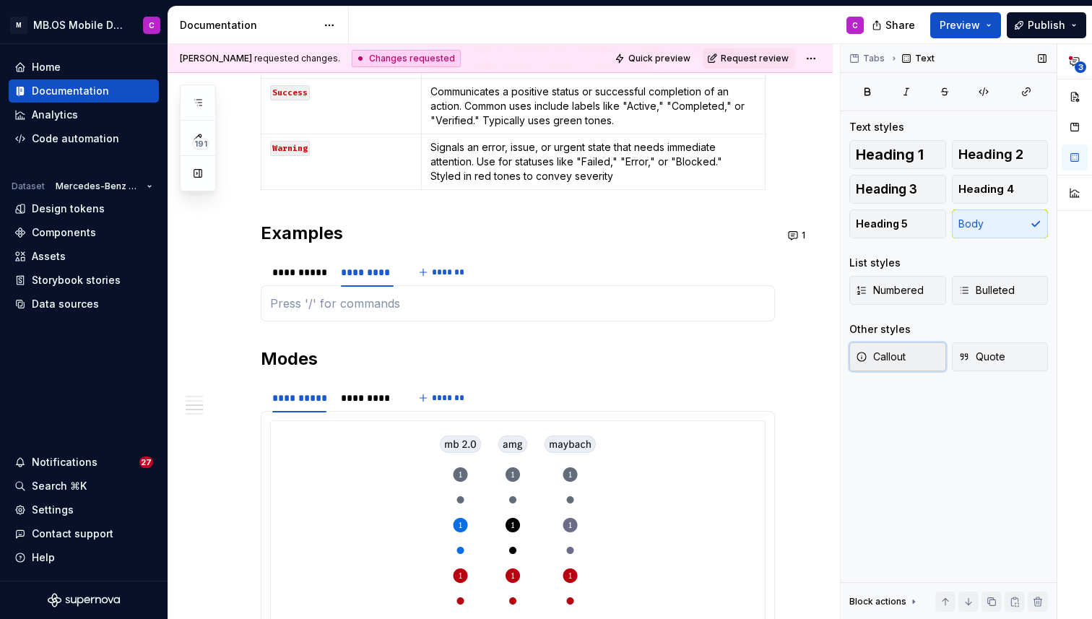
click at [894, 359] on span "Callout" at bounding box center [881, 357] width 50 height 14
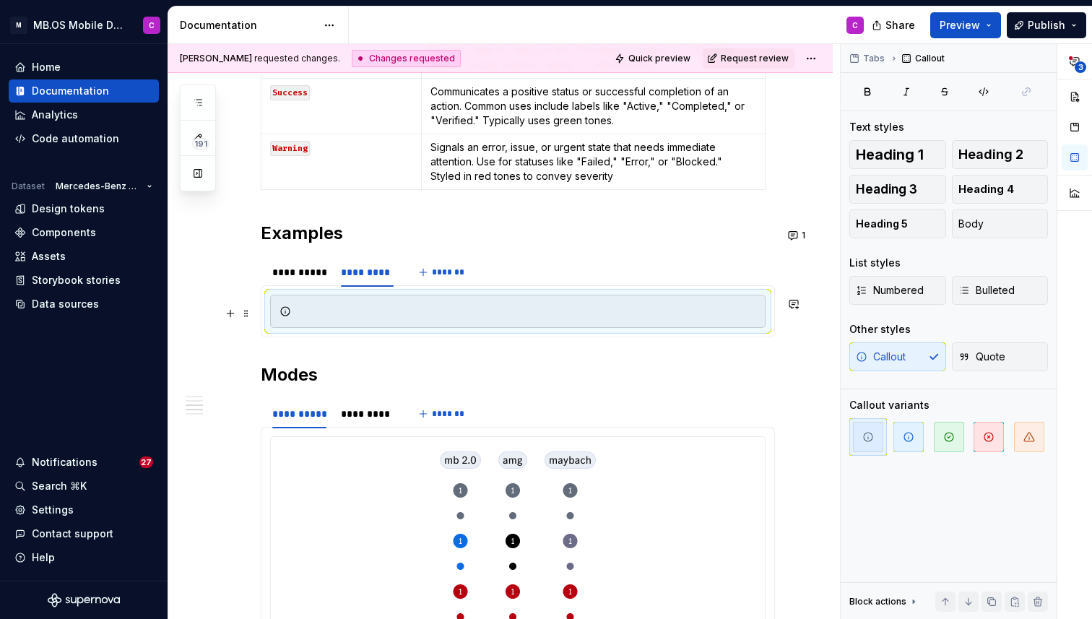
click at [383, 314] on div "To enrich screen reader interactions, please activate Accessibility in Grammarl…" at bounding box center [526, 311] width 459 height 14
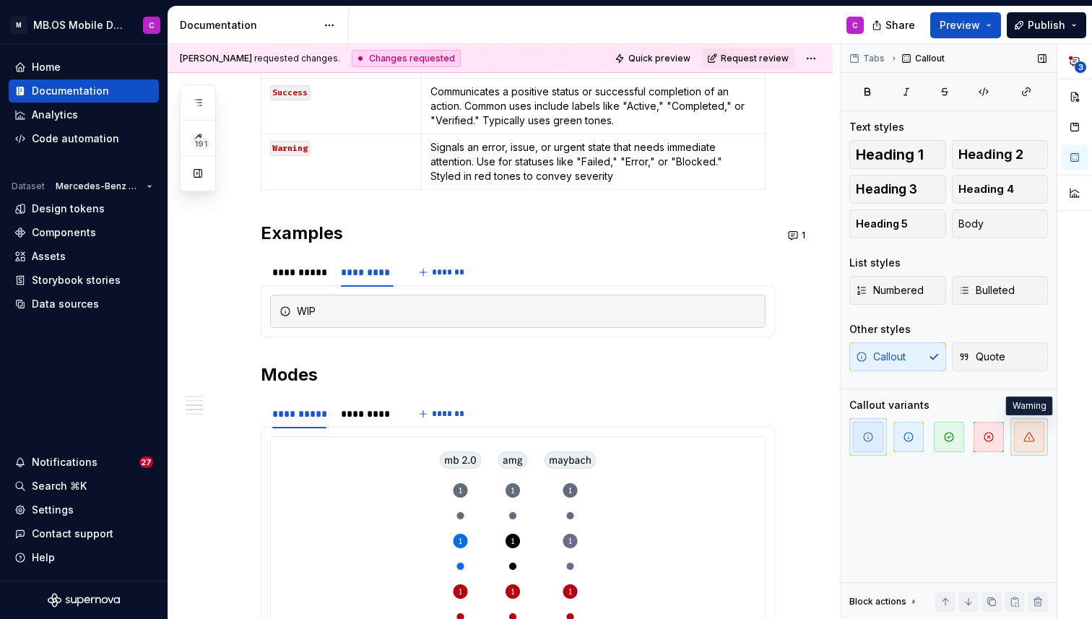
click at [1026, 440] on icon "button" at bounding box center [1029, 437] width 12 height 12
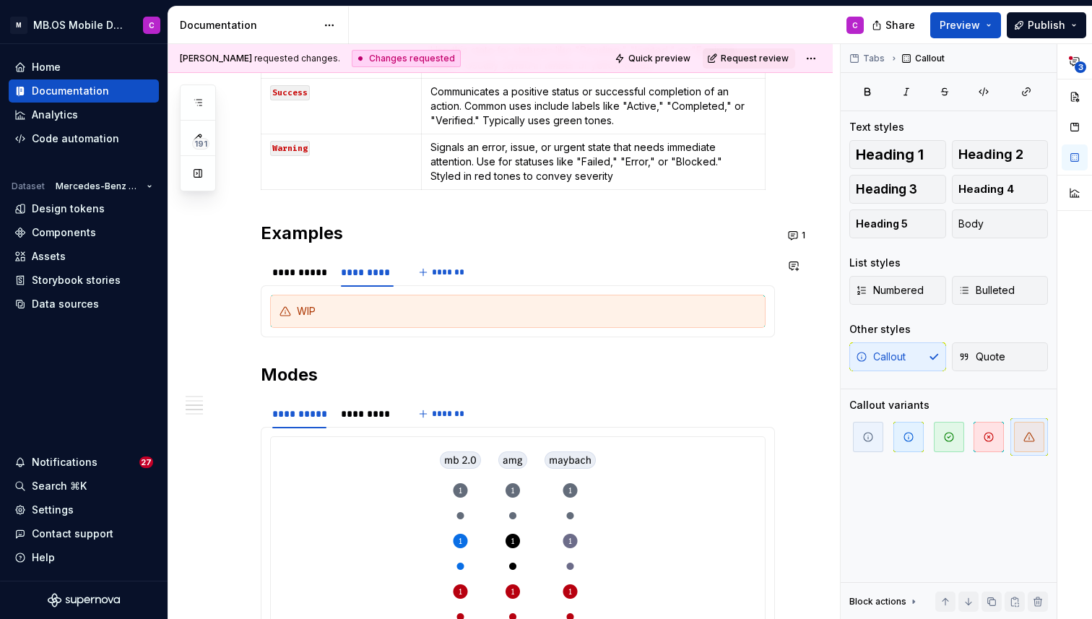
click at [340, 313] on div "WIP" at bounding box center [526, 311] width 459 height 14
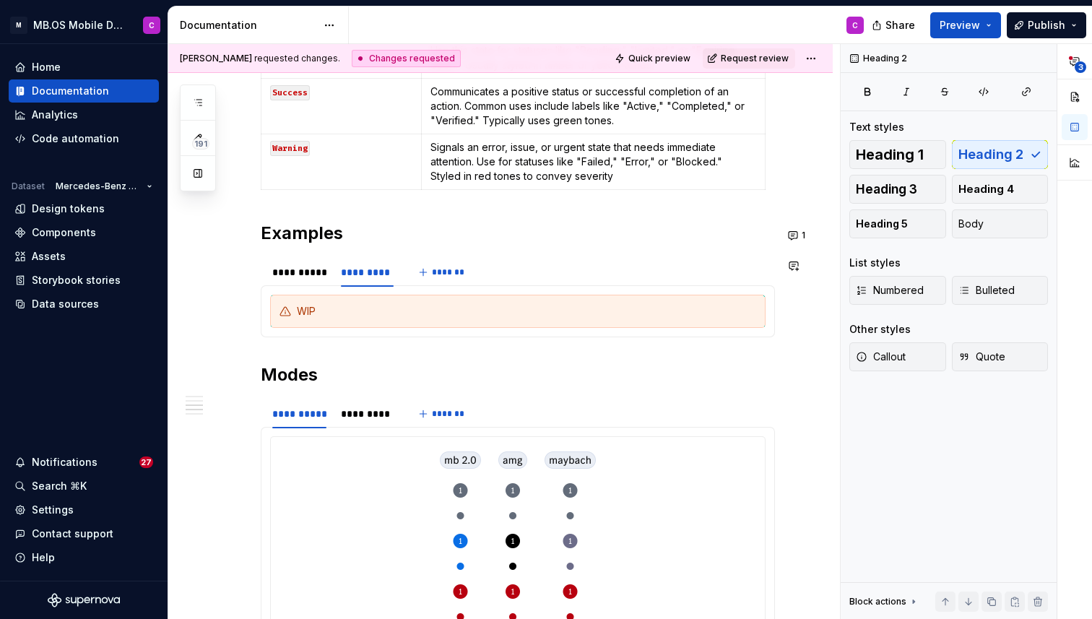
click at [360, 337] on section "**********" at bounding box center [518, 296] width 514 height 81
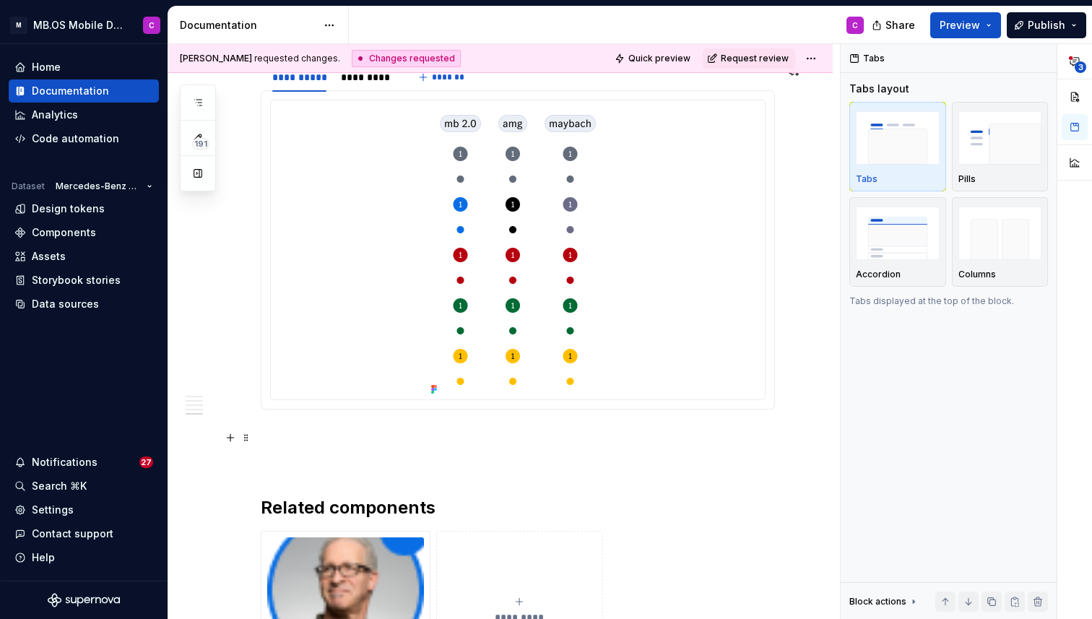
scroll to position [2512, 0]
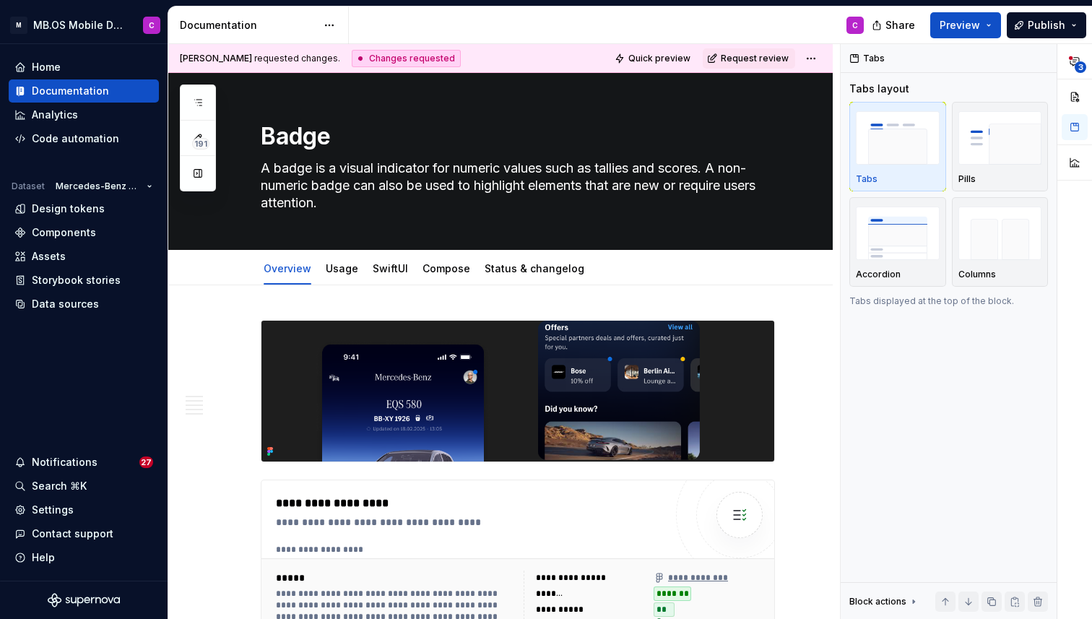
click at [368, 59] on div "Changes requested" at bounding box center [406, 58] width 109 height 17
click at [815, 61] on html "M MB.OS Mobile Design System C Home Documentation Analytics Code automation Dat…" at bounding box center [546, 309] width 1092 height 619
click at [618, 307] on html "M MB.OS Mobile Design System C Home Documentation Analytics Code automation Dat…" at bounding box center [546, 309] width 1092 height 619
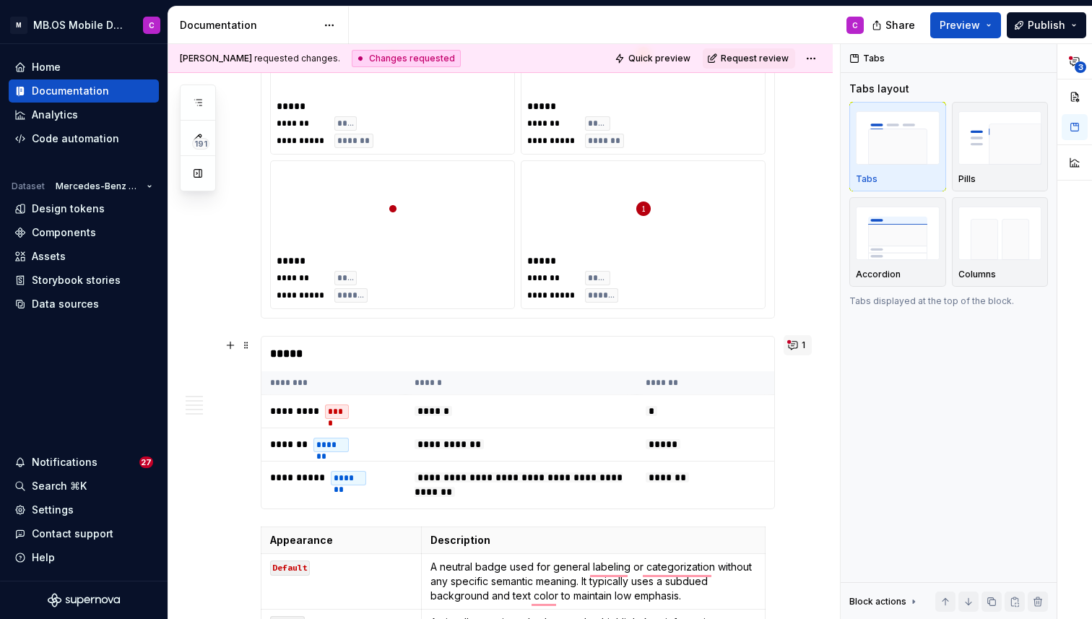
click at [805, 341] on span "1" at bounding box center [804, 345] width 4 height 12
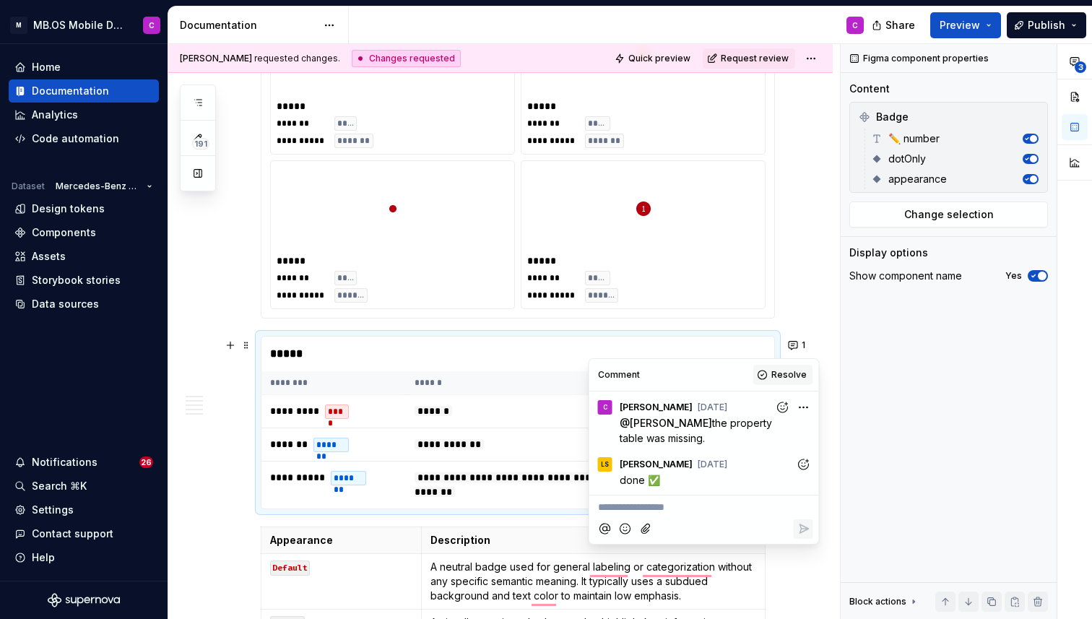
click at [777, 373] on span "Resolve" at bounding box center [788, 375] width 35 height 12
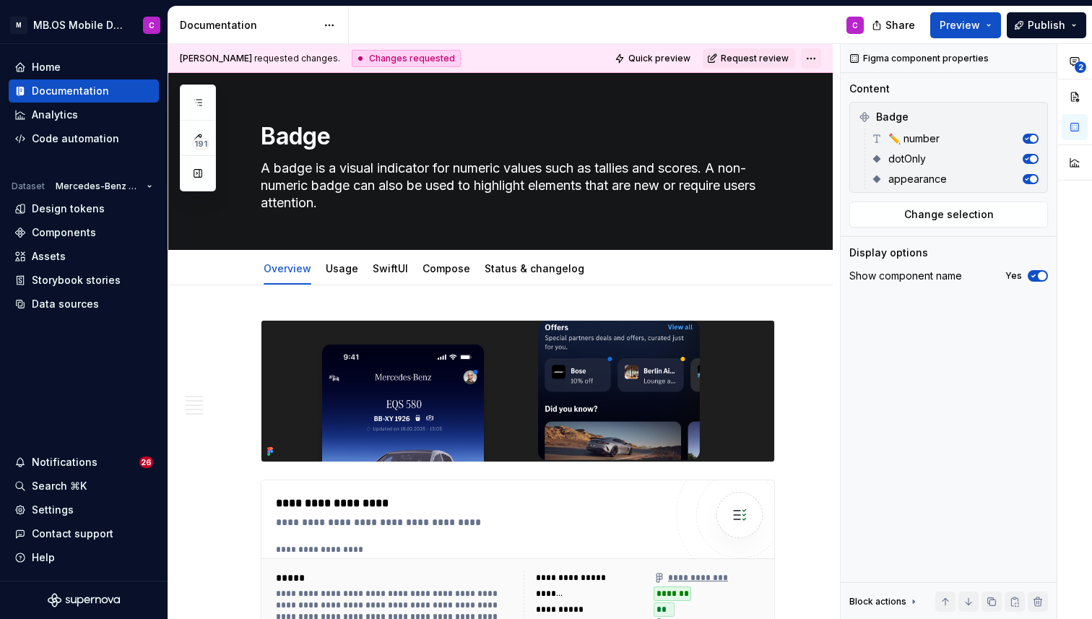
click at [818, 56] on html "M MB.OS Mobile Design System C Home Documentation Analytics Code automation Dat…" at bounding box center [546, 309] width 1092 height 619
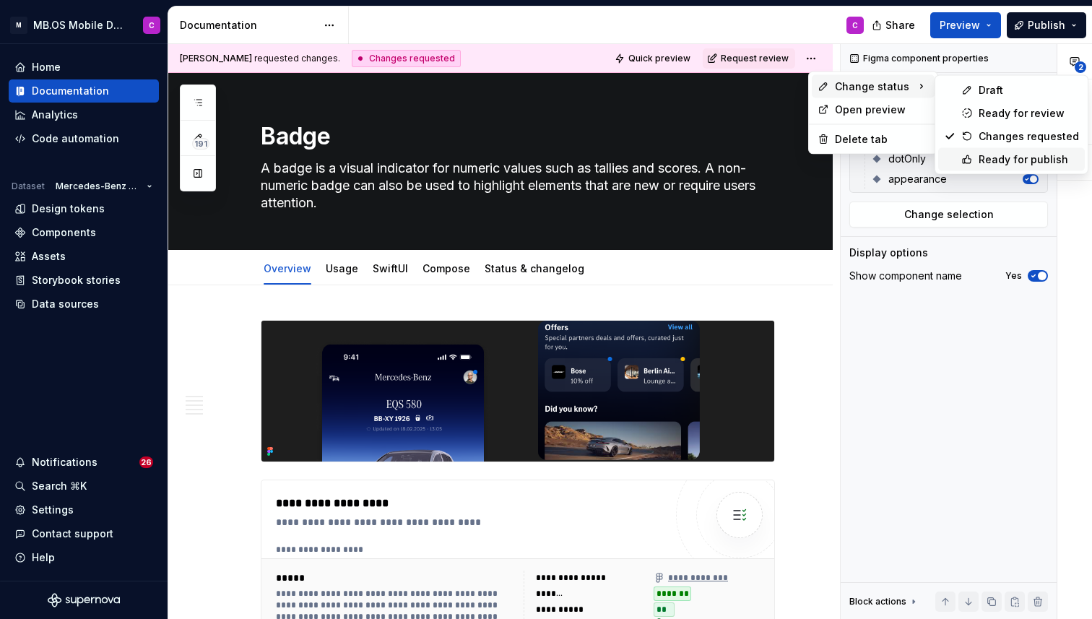
click at [997, 157] on div "Ready for publish" at bounding box center [1029, 159] width 100 height 14
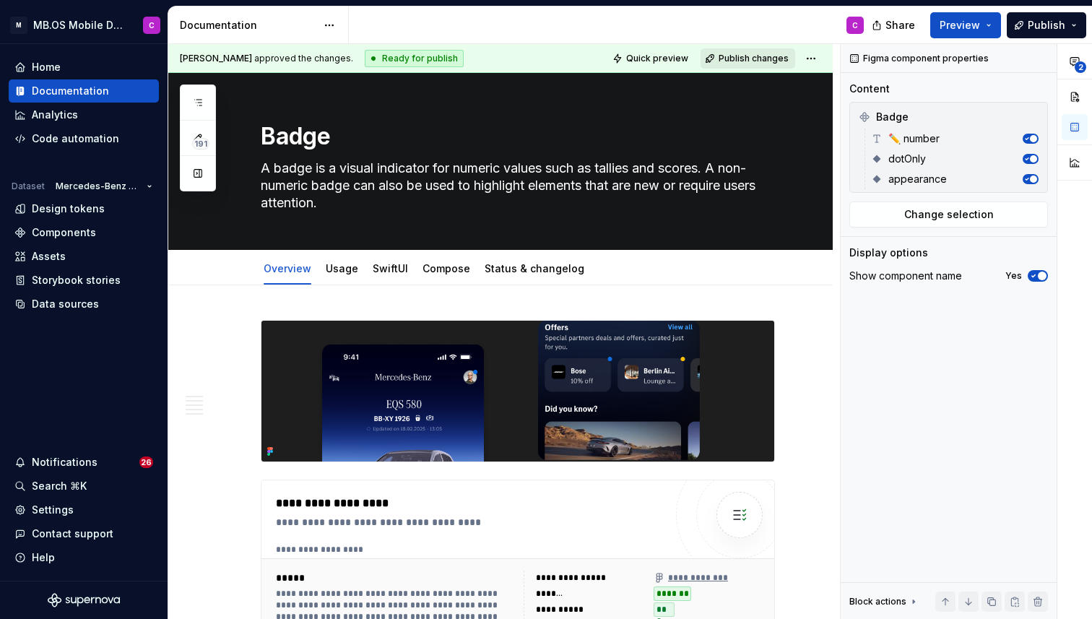
click at [738, 59] on span "Publish changes" at bounding box center [754, 59] width 70 height 12
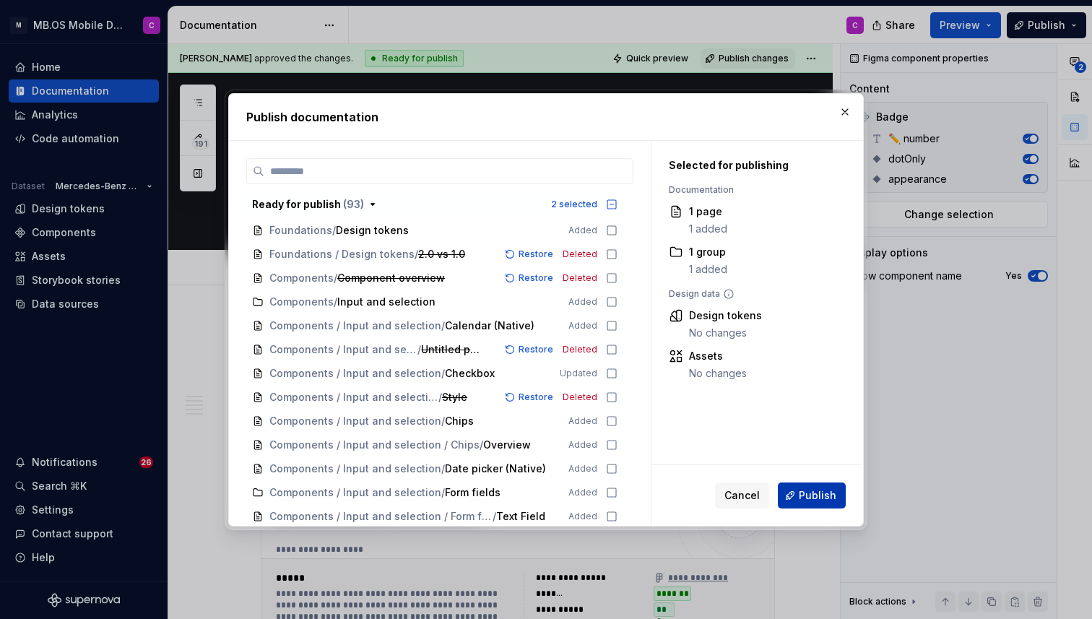
click at [808, 498] on span "Publish" at bounding box center [818, 495] width 38 height 14
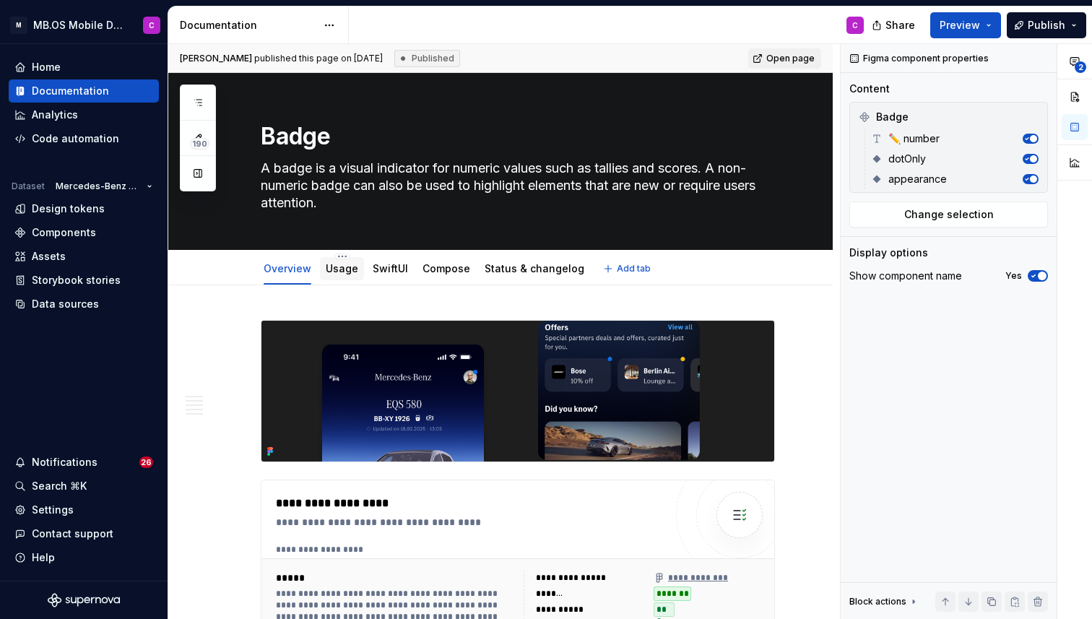
click at [335, 277] on div "Usage" at bounding box center [342, 268] width 33 height 17
click at [337, 269] on link "Usage" at bounding box center [342, 268] width 33 height 12
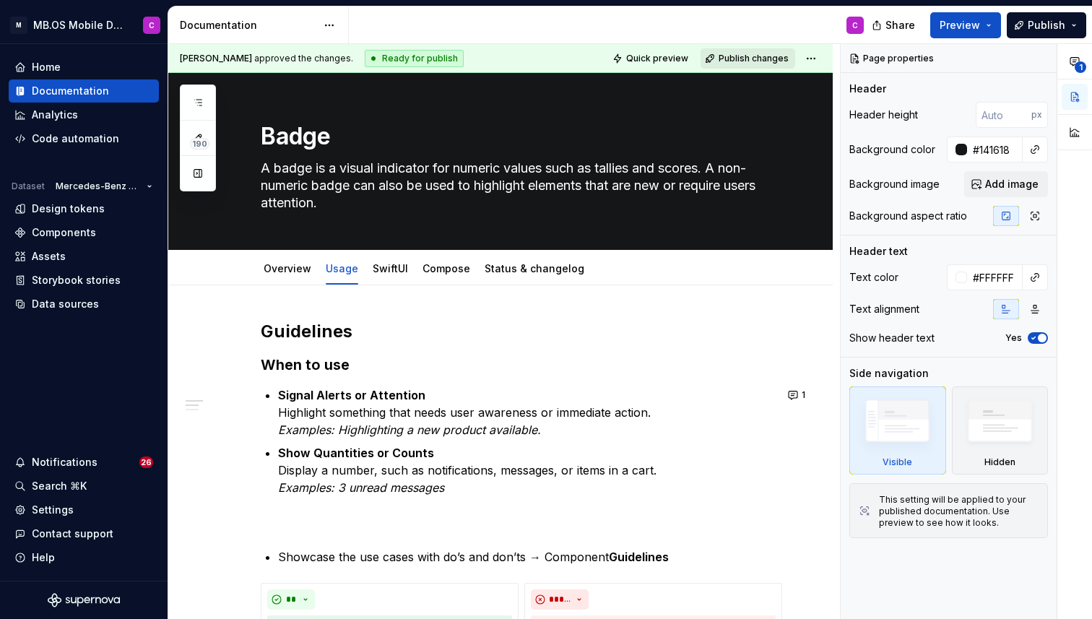
click at [755, 58] on span "Publish changes" at bounding box center [754, 59] width 70 height 12
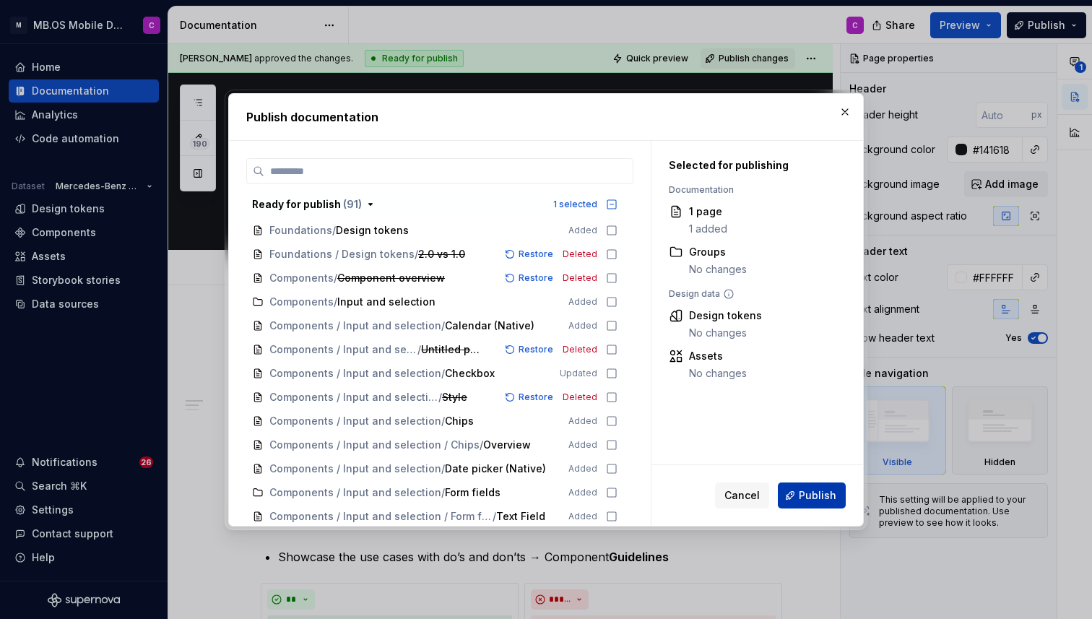
click at [795, 495] on button "Publish" at bounding box center [812, 495] width 68 height 26
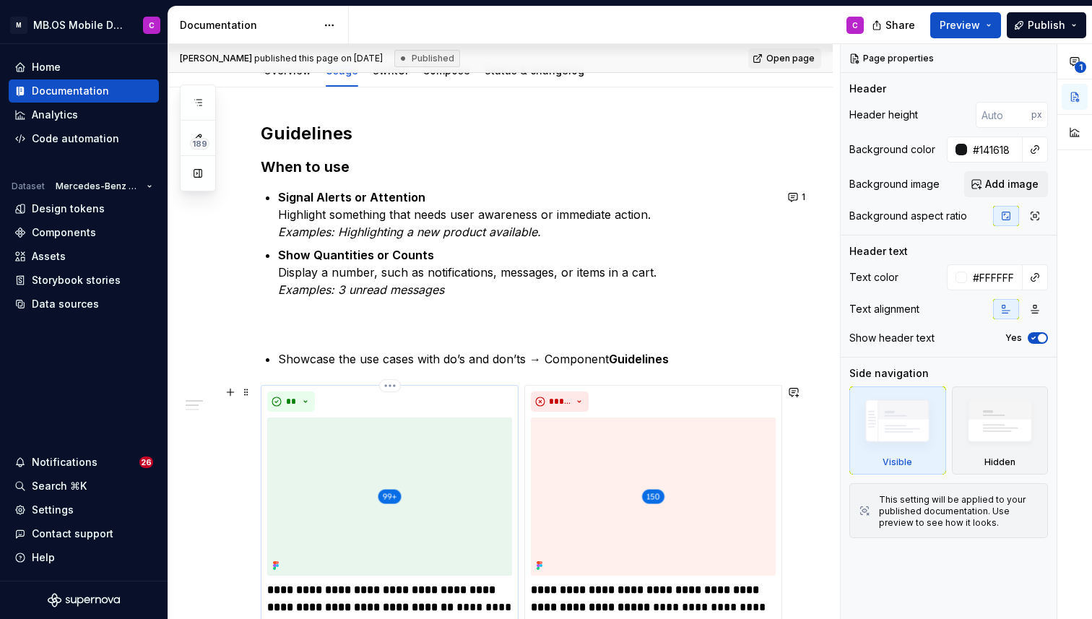
scroll to position [243, 0]
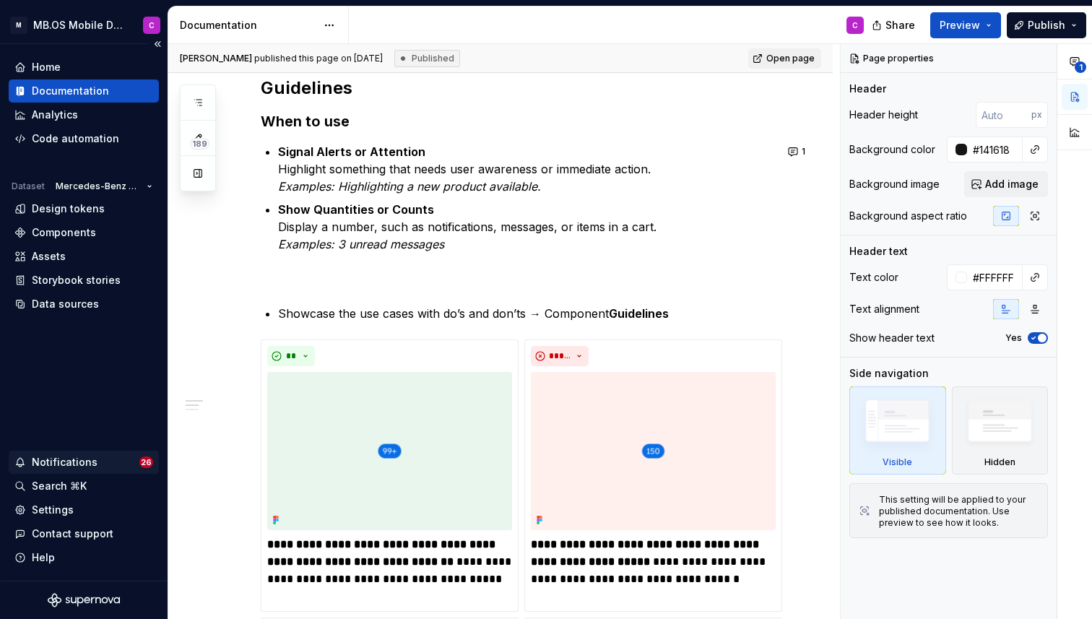
click at [145, 465] on span "26" at bounding box center [146, 462] width 14 height 12
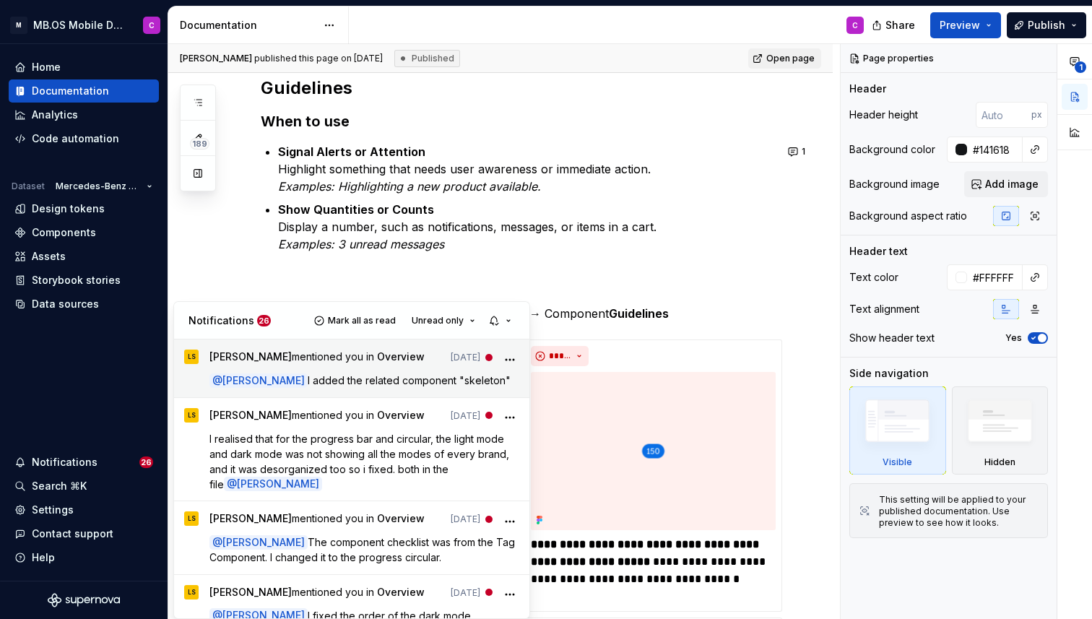
click at [437, 370] on div "[PERSON_NAME] mentioned you in Overview [DATE] @ [PERSON_NAME] added the relate…" at bounding box center [364, 369] width 311 height 38
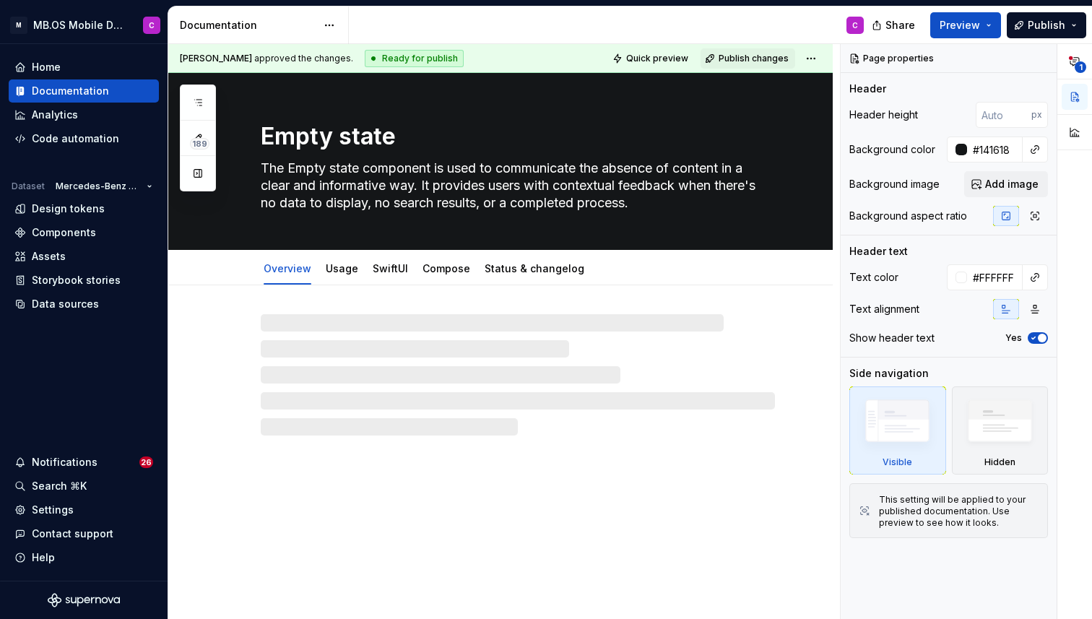
type textarea "*"
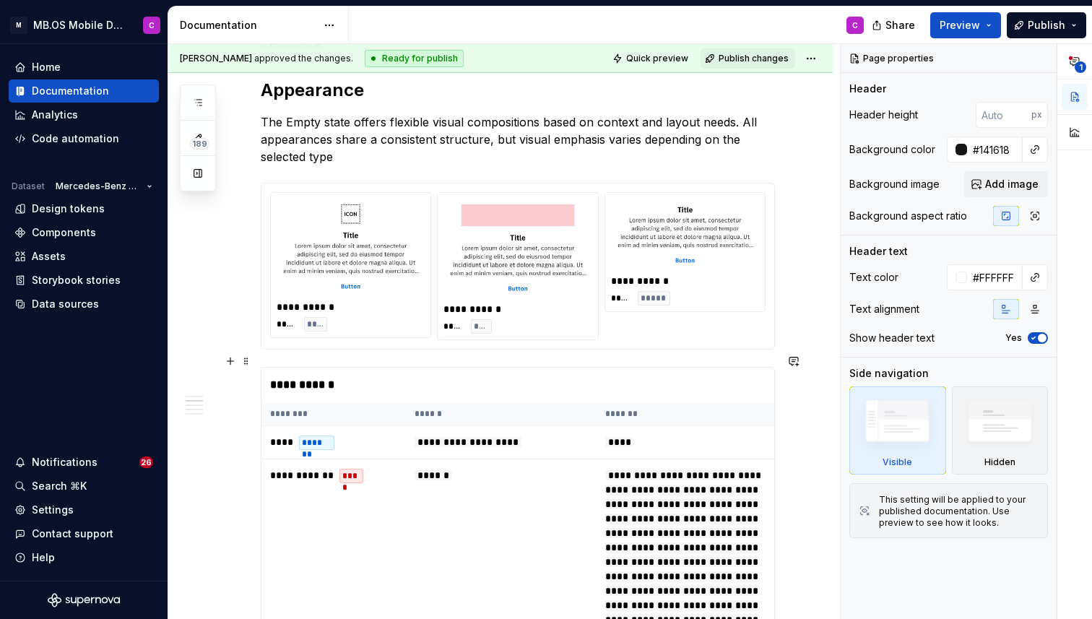
scroll to position [811, 0]
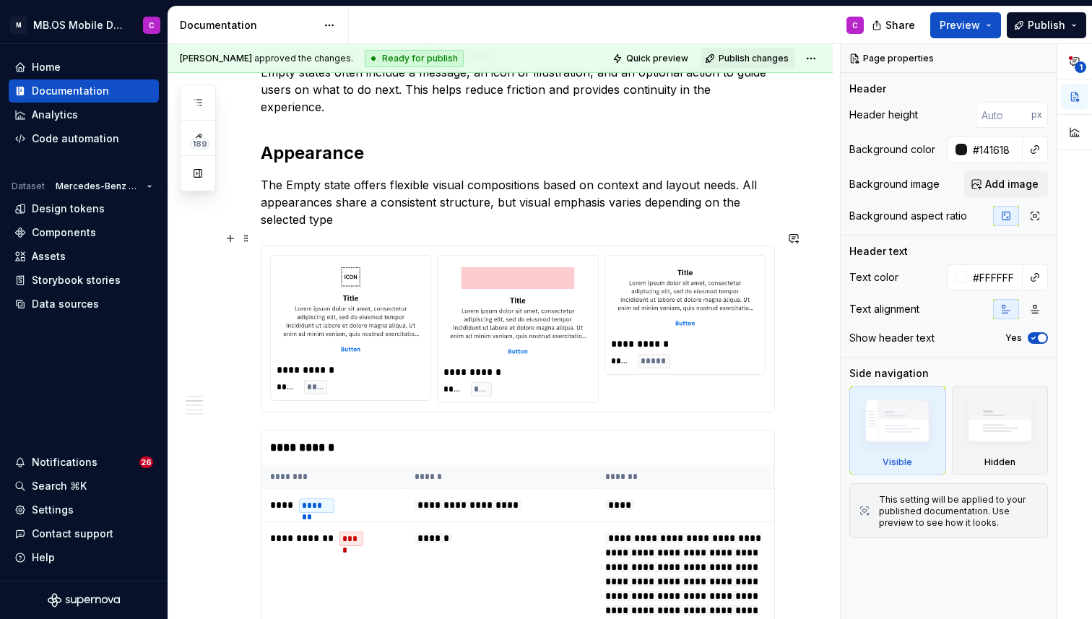
click at [630, 372] on div "**********" at bounding box center [517, 329] width 495 height 148
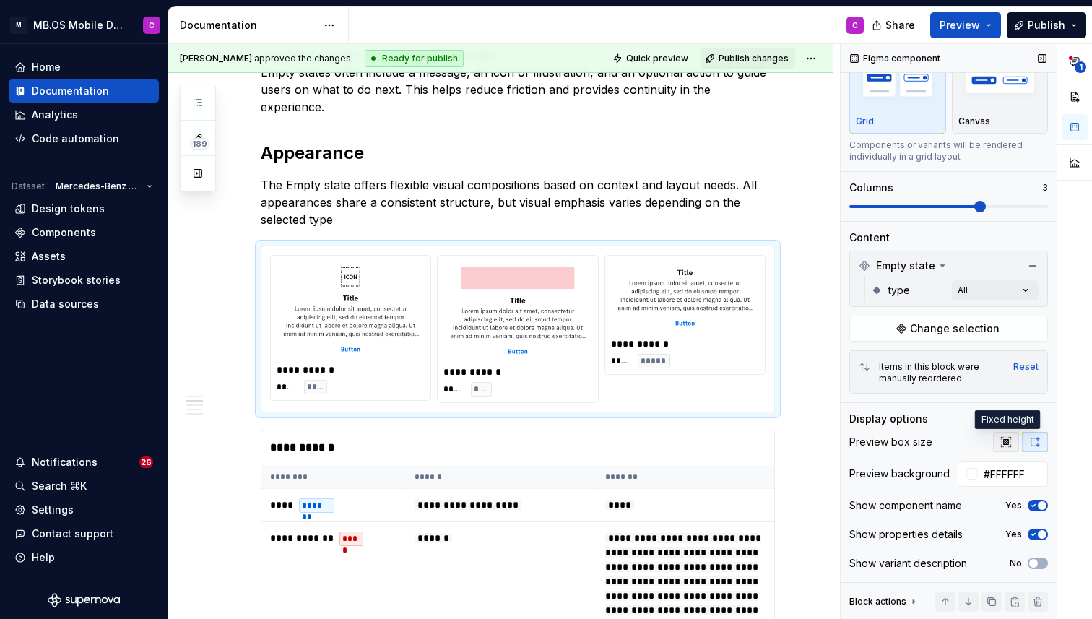
click at [1002, 441] on icon "button" at bounding box center [1006, 442] width 12 height 12
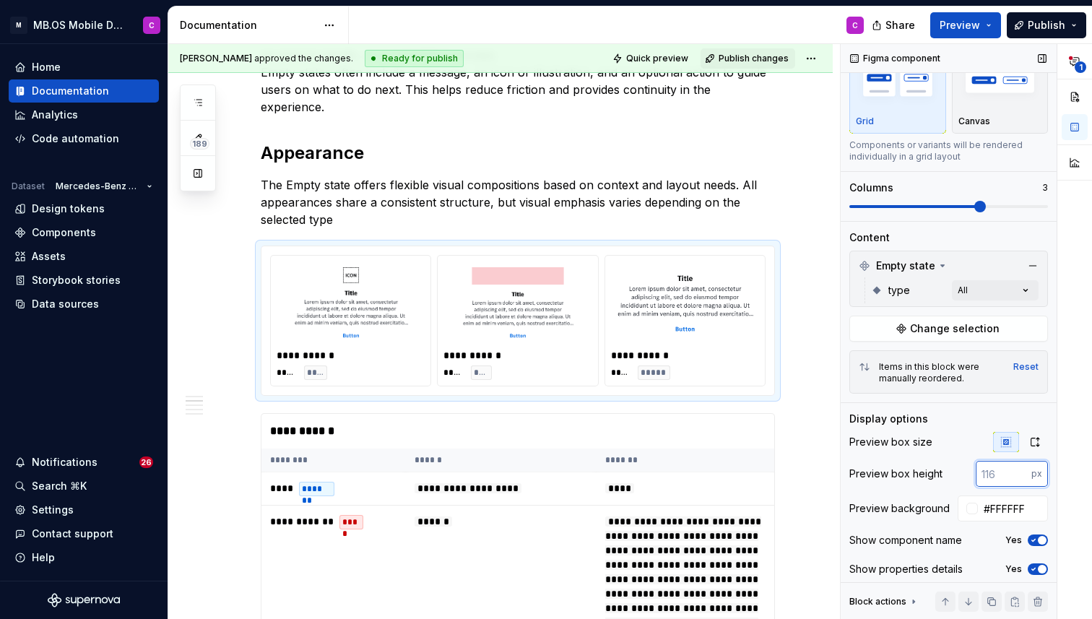
click at [1004, 475] on input "number" at bounding box center [1004, 474] width 56 height 26
click at [897, 456] on div "Preview box size Preview box height px Preview background #FFFFFF Show componen…" at bounding box center [948, 524] width 199 height 185
click at [1001, 473] on input "number" at bounding box center [1004, 474] width 56 height 26
type input "200"
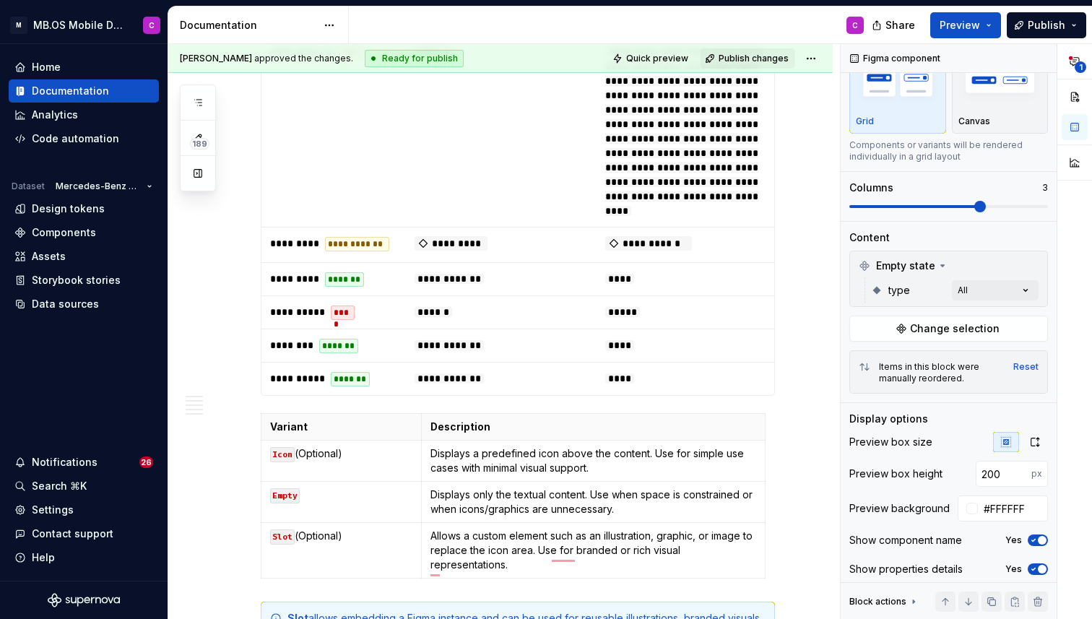
scroll to position [1383, 0]
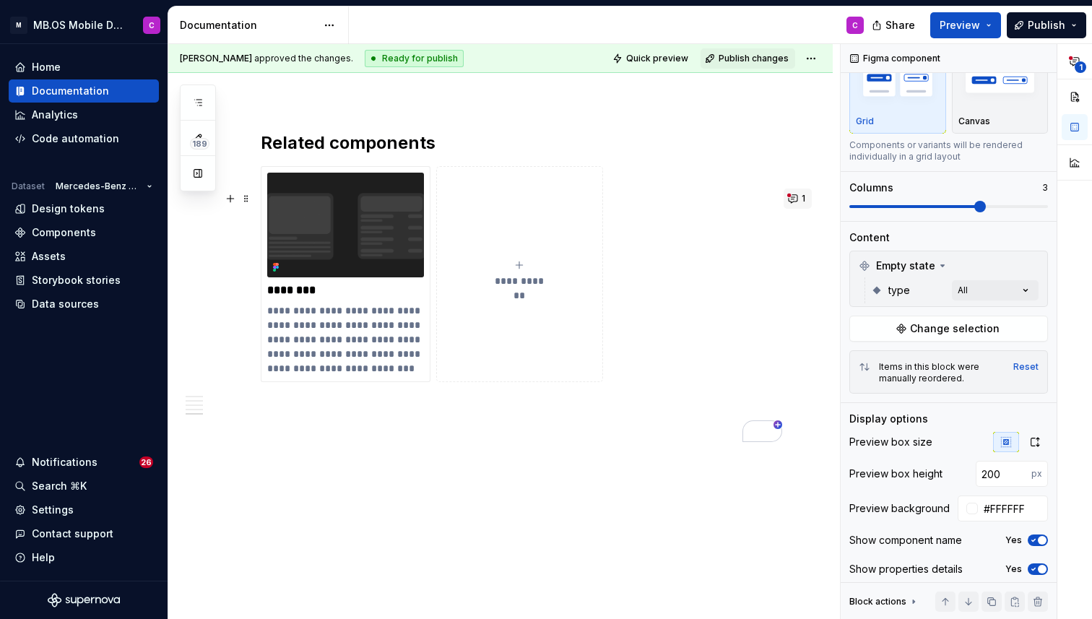
click at [802, 189] on button "1" at bounding box center [798, 199] width 28 height 20
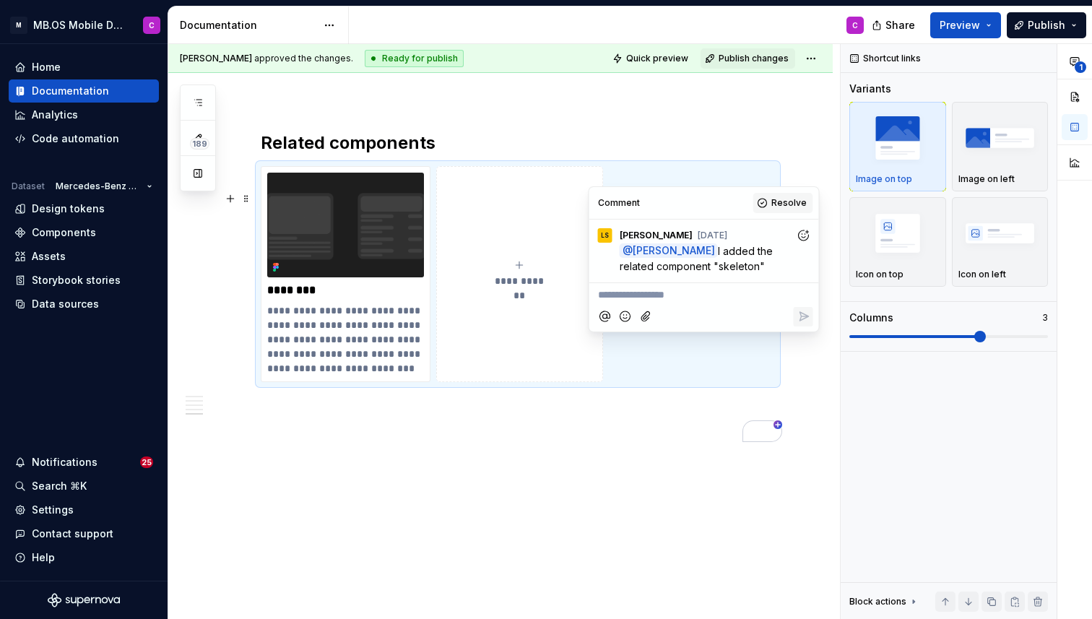
click at [789, 204] on span "Resolve" at bounding box center [788, 203] width 35 height 12
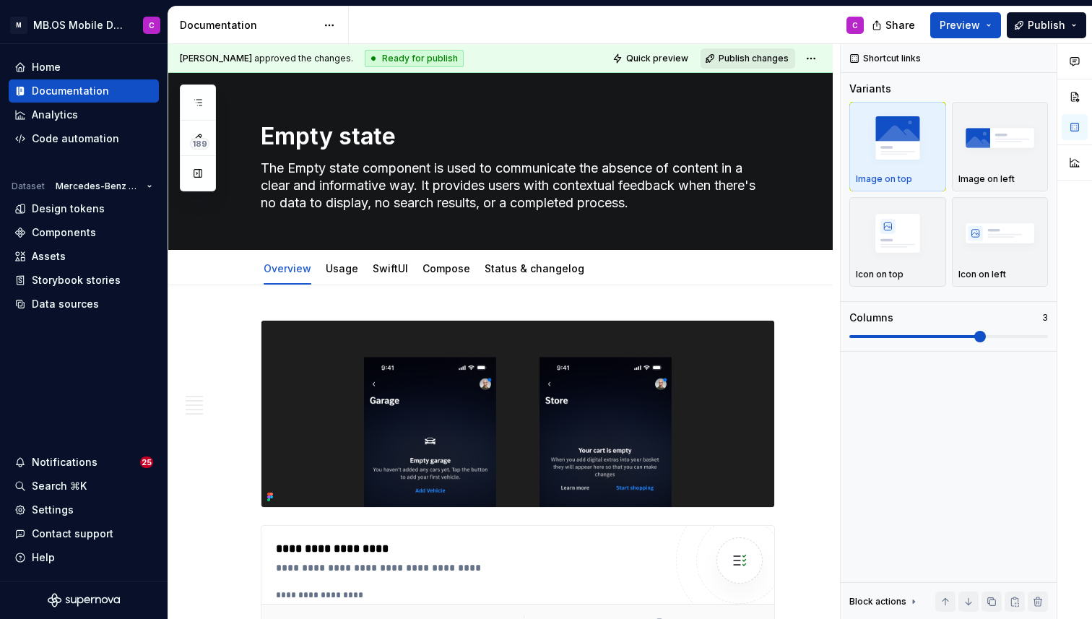
click at [750, 56] on span "Publish changes" at bounding box center [754, 59] width 70 height 12
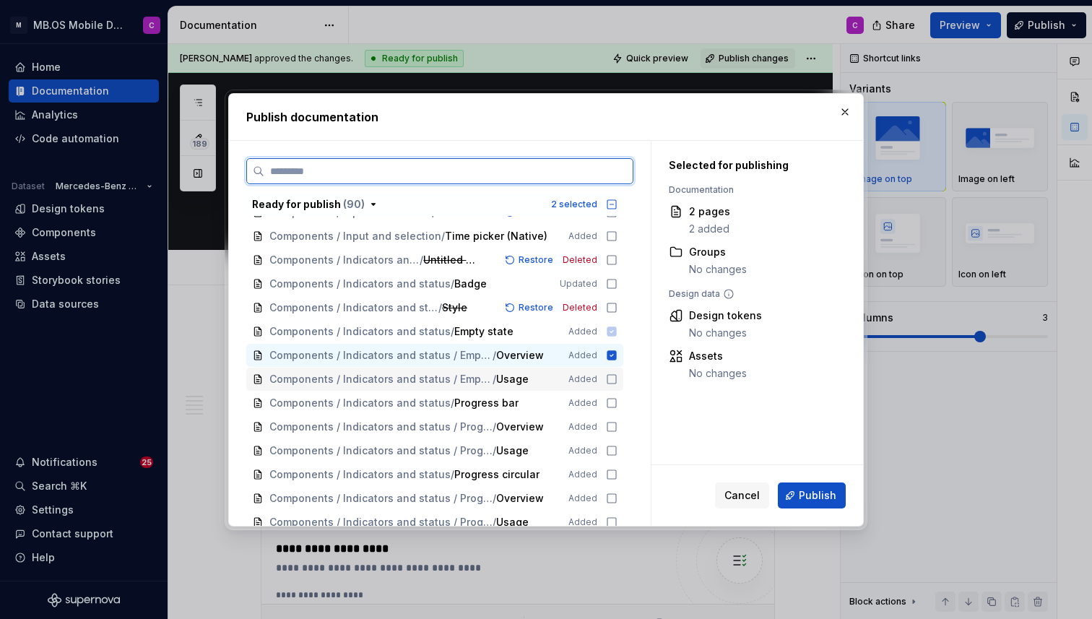
click at [618, 381] on icon at bounding box center [612, 379] width 12 height 12
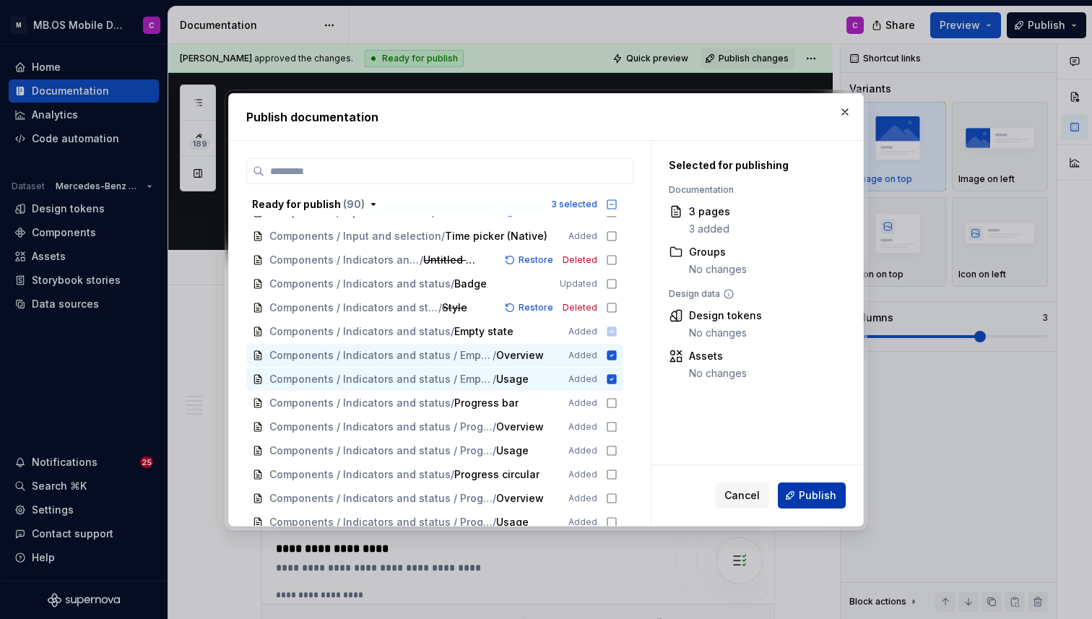
click at [813, 495] on span "Publish" at bounding box center [818, 495] width 38 height 14
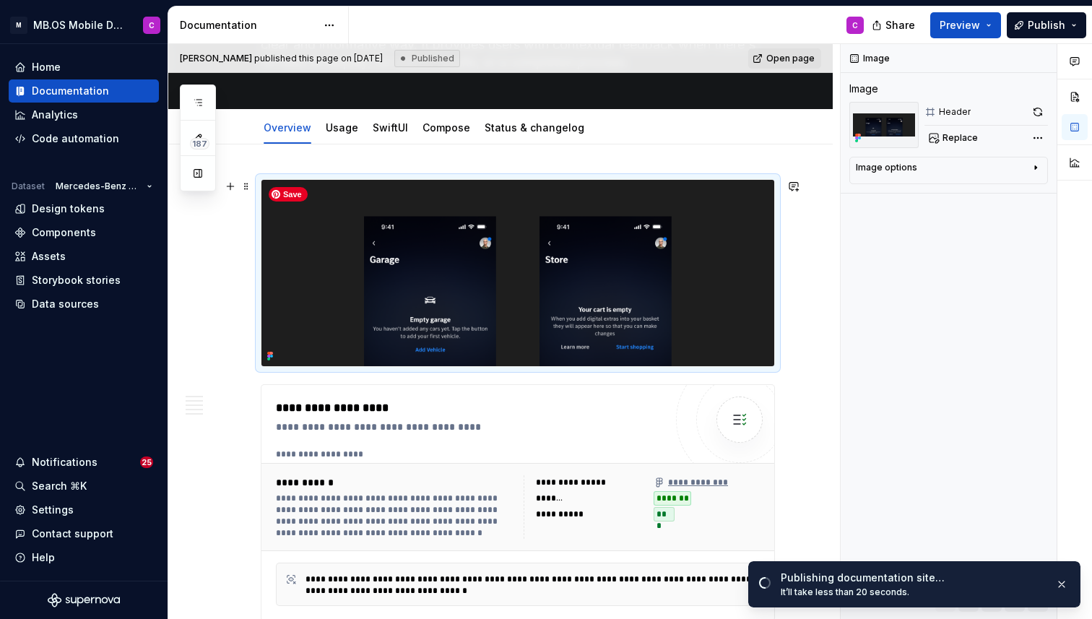
click at [397, 221] on img "To enrich screen reader interactions, please activate Accessibility in Grammarl…" at bounding box center [517, 273] width 513 height 186
click at [443, 251] on img "To enrich screen reader interactions, please activate Accessibility in Grammarl…" at bounding box center [517, 273] width 513 height 186
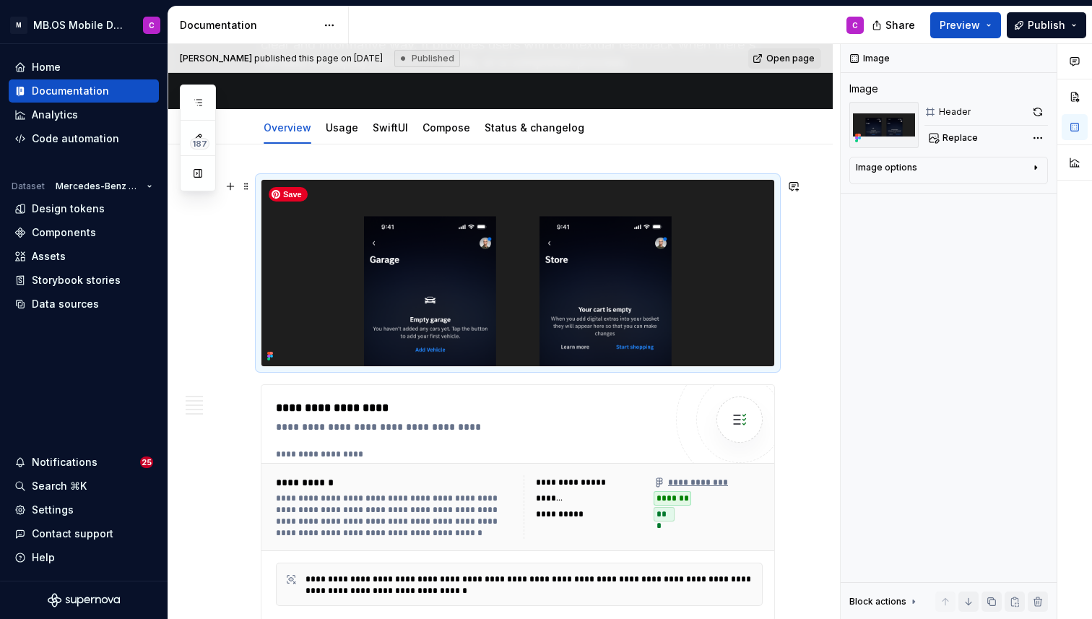
click at [461, 259] on img "To enrich screen reader interactions, please activate Accessibility in Grammarl…" at bounding box center [517, 273] width 513 height 186
drag, startPoint x: 1039, startPoint y: 108, endPoint x: 1010, endPoint y: 108, distance: 29.6
click at [1010, 108] on div "Header" at bounding box center [987, 112] width 124 height 20
click at [951, 144] on button "Replace" at bounding box center [955, 138] width 60 height 20
click at [901, 124] on img at bounding box center [883, 125] width 69 height 46
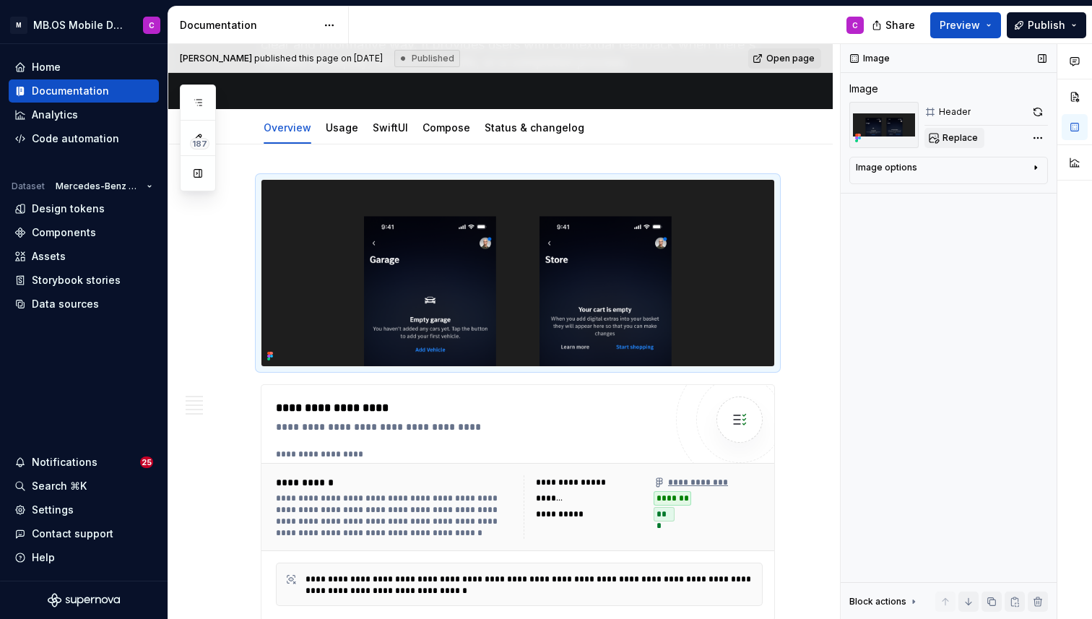
click at [931, 134] on button "Replace" at bounding box center [955, 138] width 60 height 20
click at [949, 103] on div "Header" at bounding box center [987, 112] width 124 height 20
click at [952, 108] on div "Header" at bounding box center [955, 112] width 32 height 12
click at [1036, 138] on div "Comments Open comments No comments yet Select ‘Comment’ from the block context …" at bounding box center [966, 332] width 251 height 576
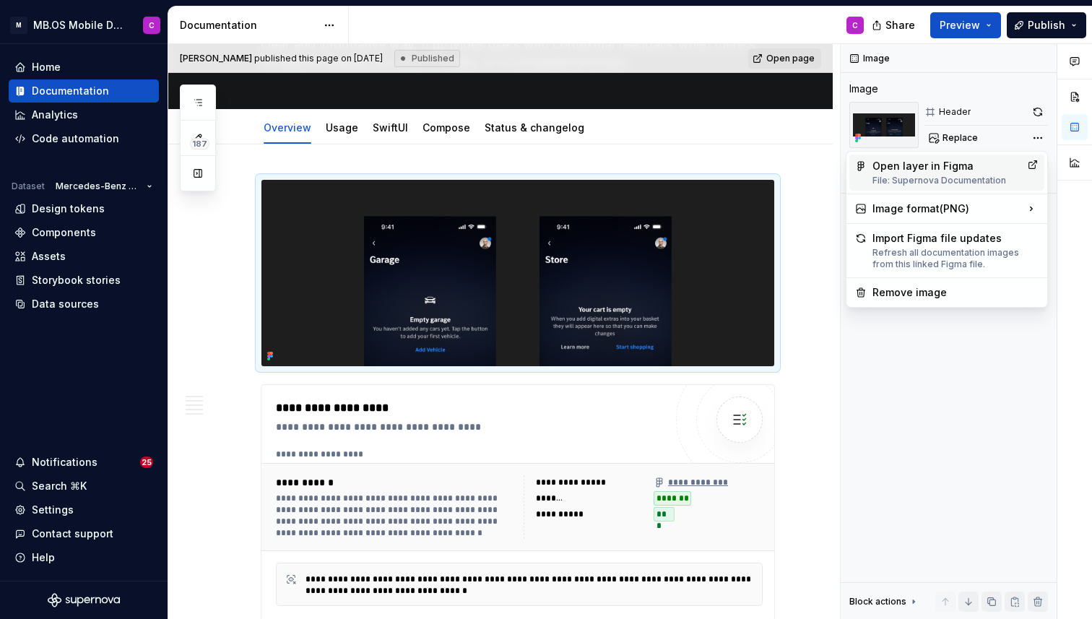
click at [980, 173] on div "Open layer in Figma File: Supernova Documentation" at bounding box center [947, 172] width 149 height 27
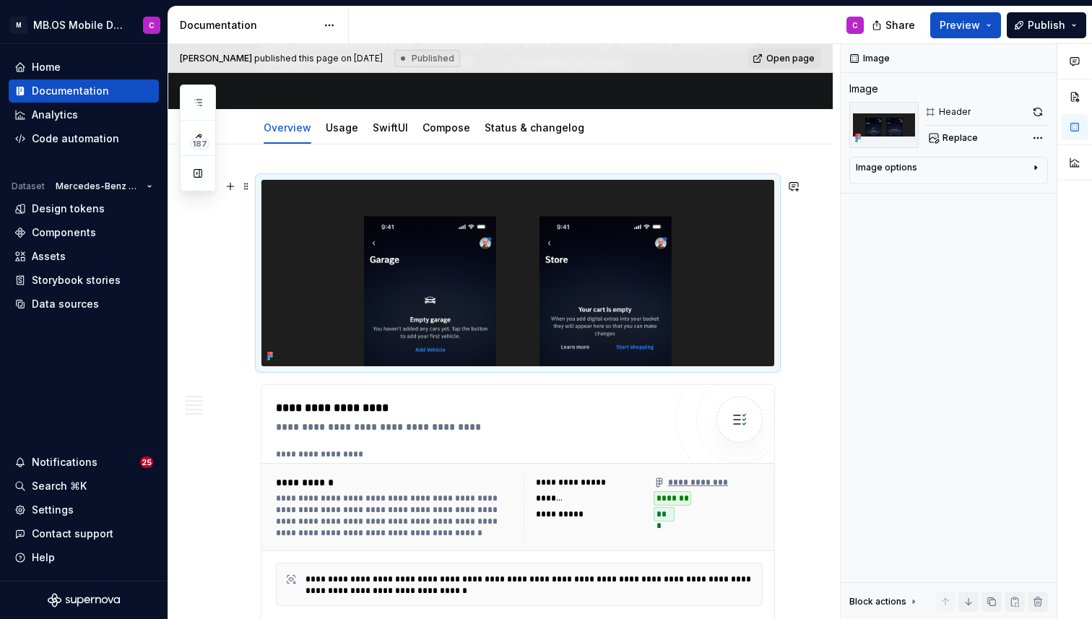
click at [708, 238] on img "To enrich screen reader interactions, please activate Accessibility in Grammarl…" at bounding box center [517, 273] width 513 height 186
click at [1040, 110] on button "button" at bounding box center [1038, 112] width 20 height 20
type textarea "*"
